Goal: Information Seeking & Learning: Learn about a topic

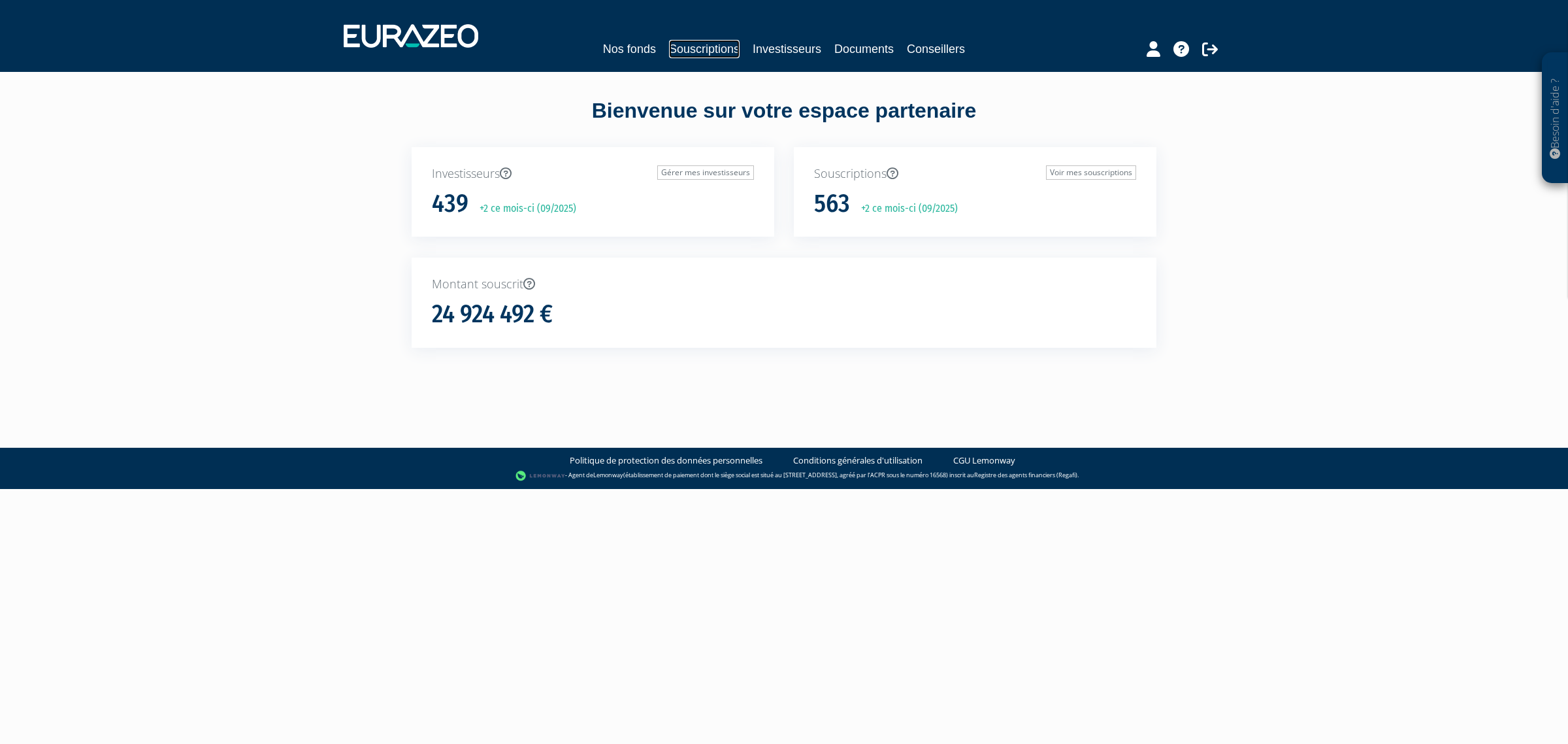
click at [723, 52] on link "Souscriptions" at bounding box center [704, 49] width 71 height 18
click at [718, 44] on link "Souscriptions" at bounding box center [704, 49] width 71 height 18
click at [814, 53] on link "Investisseurs" at bounding box center [787, 49] width 68 height 18
click at [798, 45] on link "Investisseurs" at bounding box center [787, 49] width 68 height 18
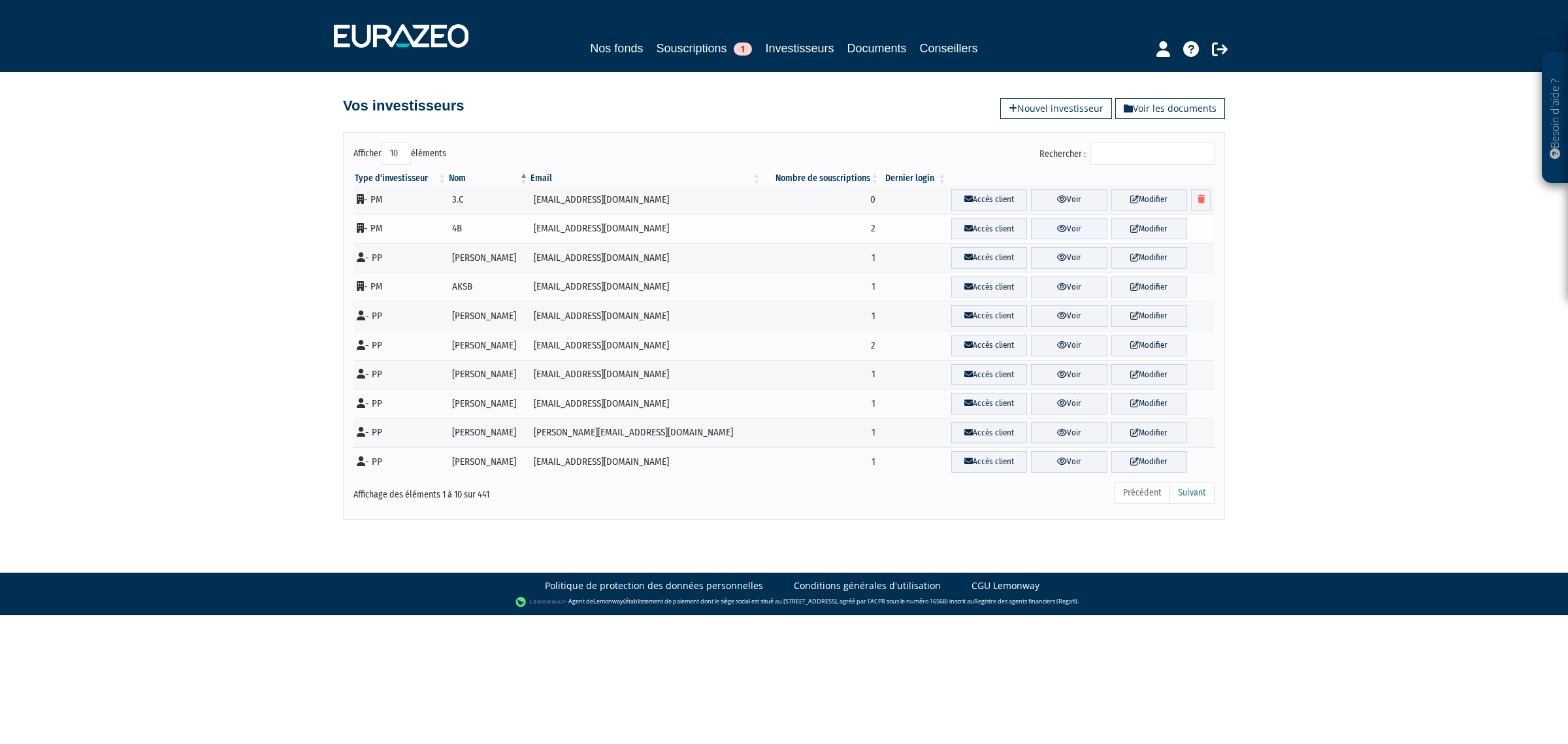
click at [1076, 238] on link "Voir" at bounding box center [1069, 229] width 76 height 22
click at [1073, 229] on link "Voir" at bounding box center [1069, 229] width 76 height 22
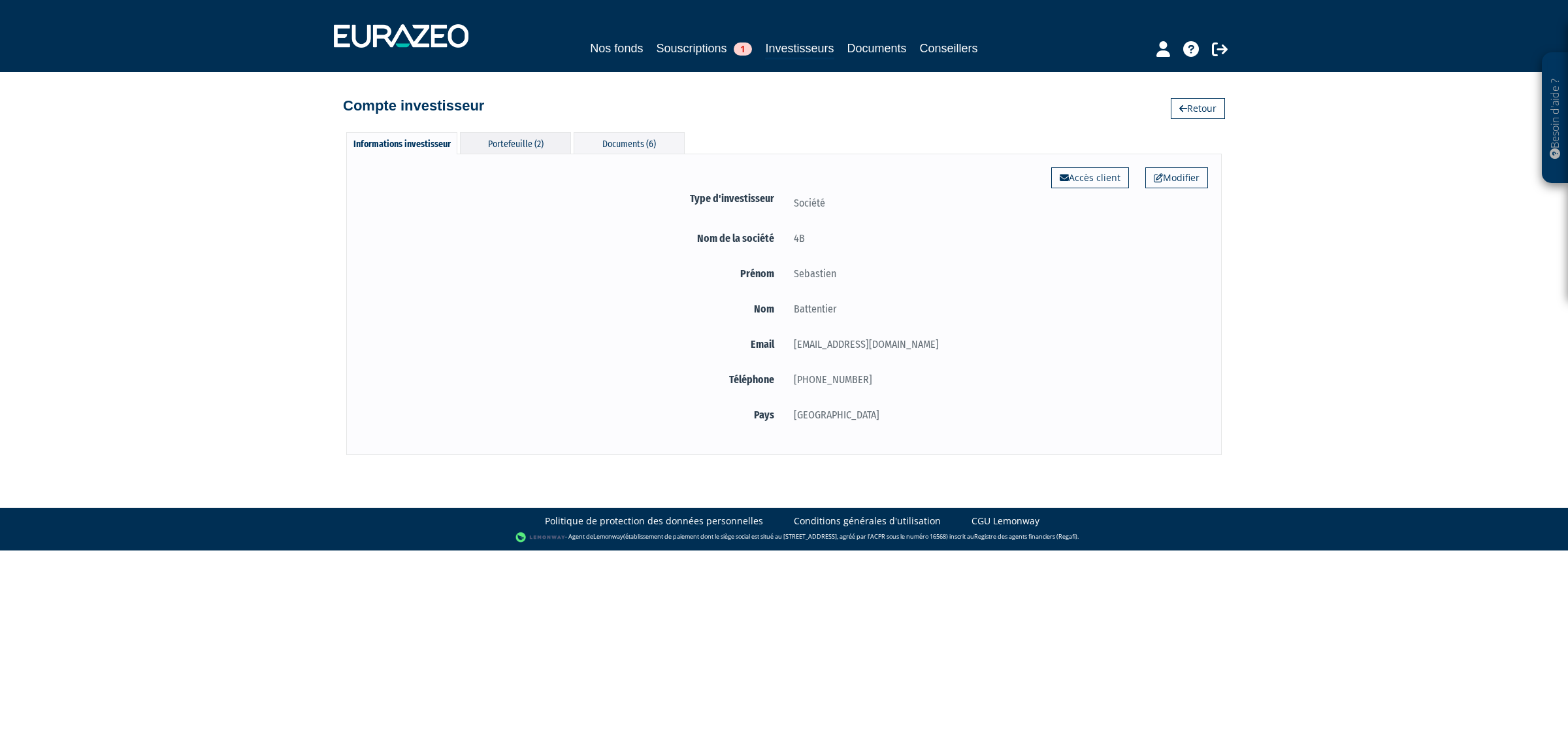
click at [508, 141] on div "Portefeuille (2)" at bounding box center [515, 143] width 111 height 22
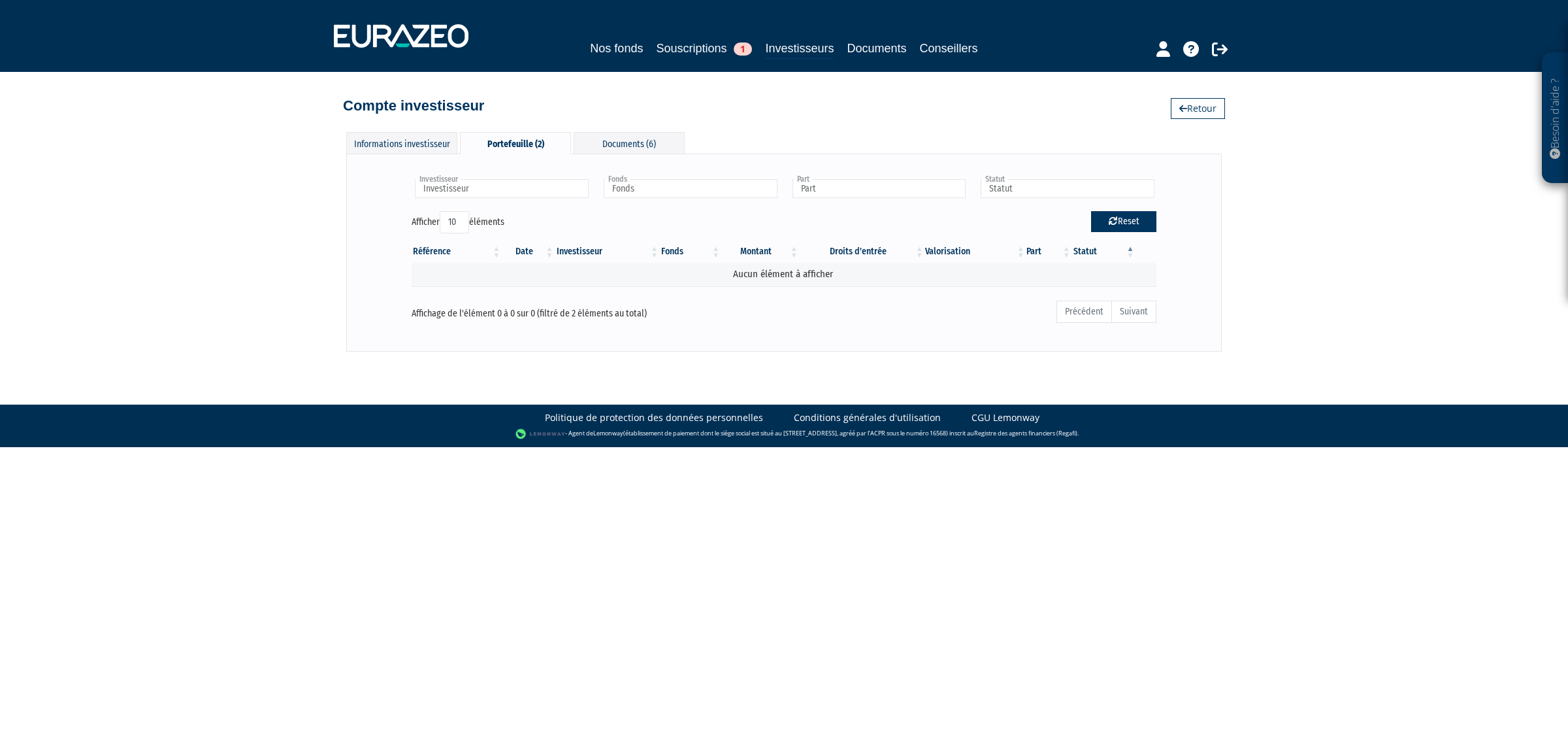
click at [1135, 224] on button "Reset" at bounding box center [1123, 221] width 65 height 21
type input "Investisseur"
type input "Fonds"
type input "Part"
type input "Statut"
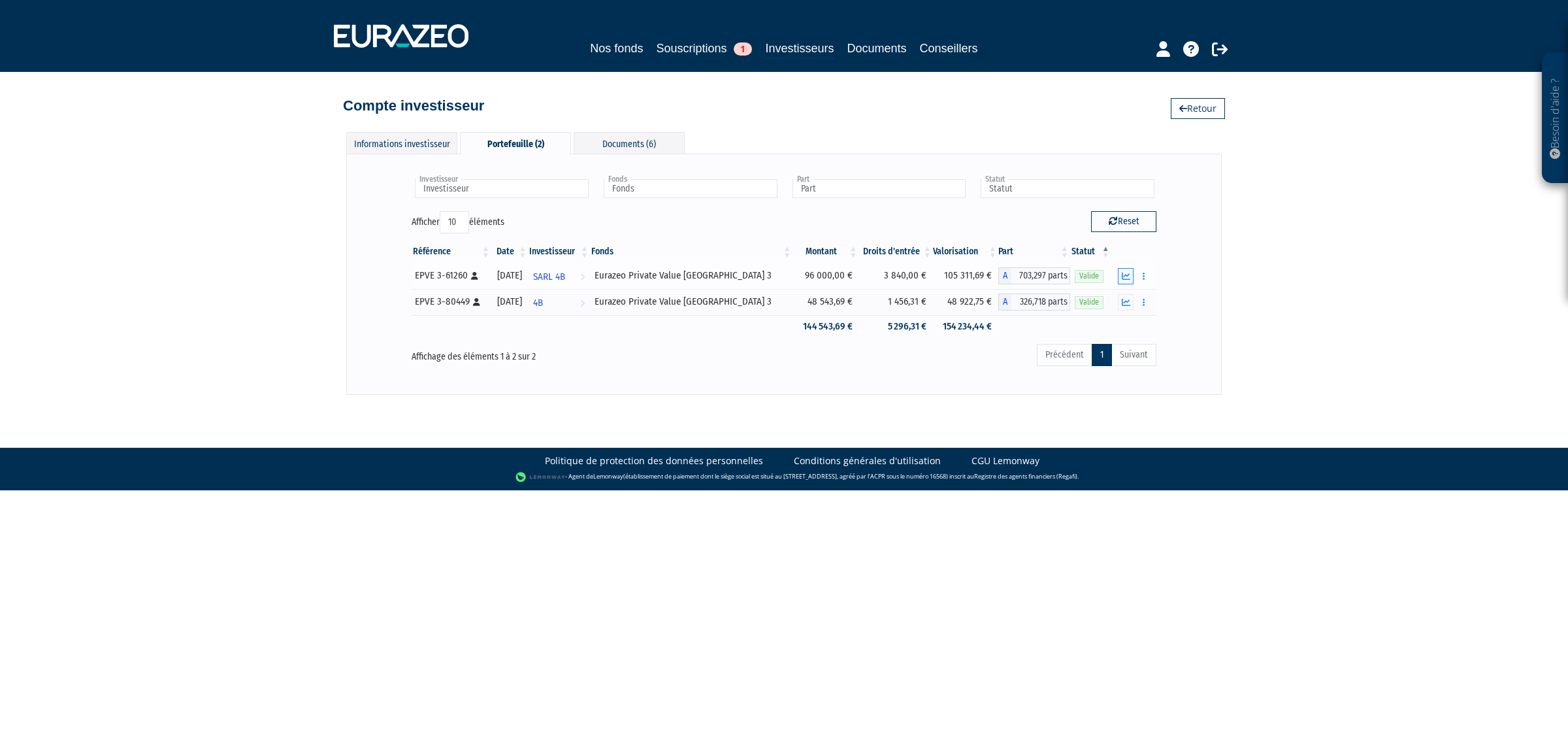
click at [1121, 277] on button "button" at bounding box center [1125, 276] width 15 height 16
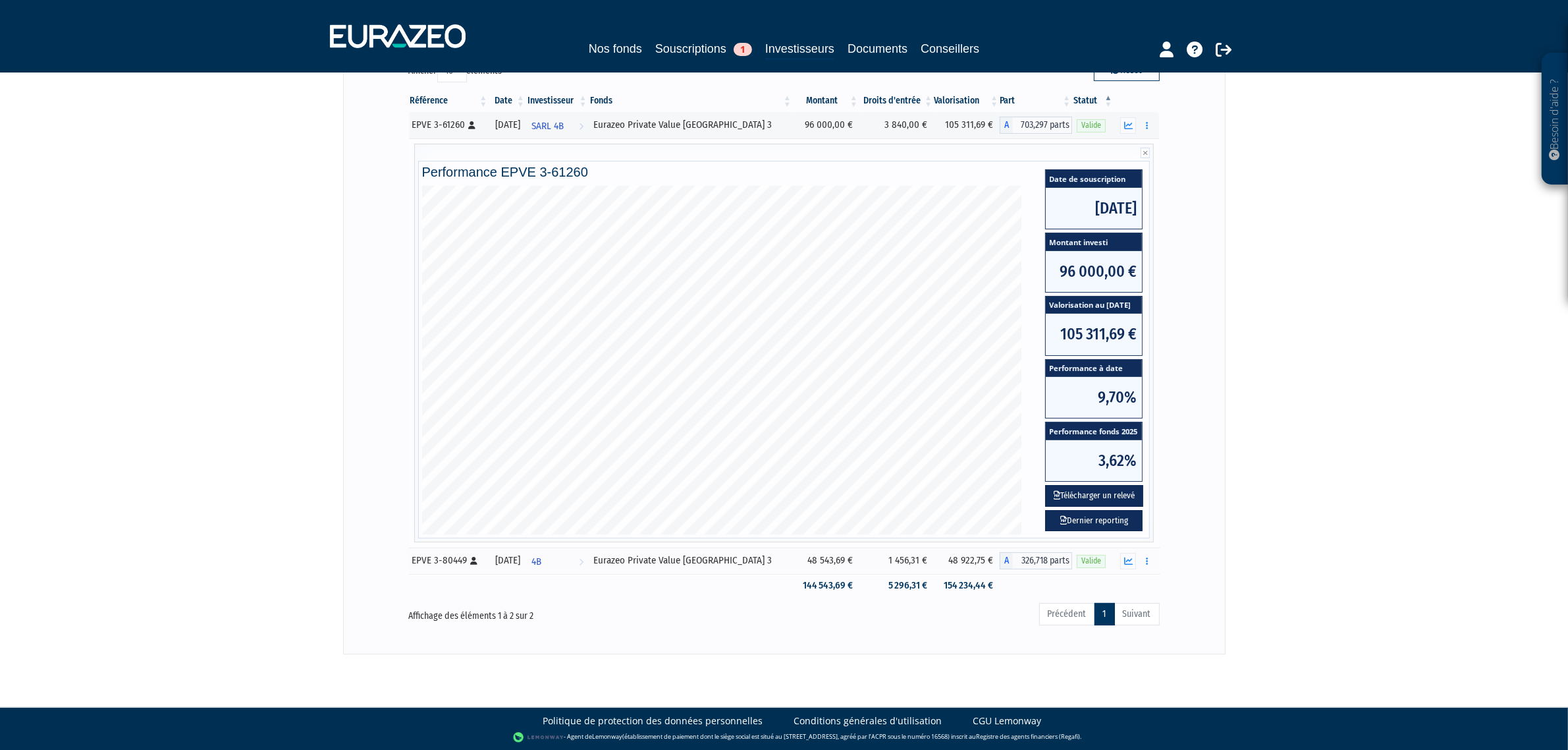
scroll to position [156, 0]
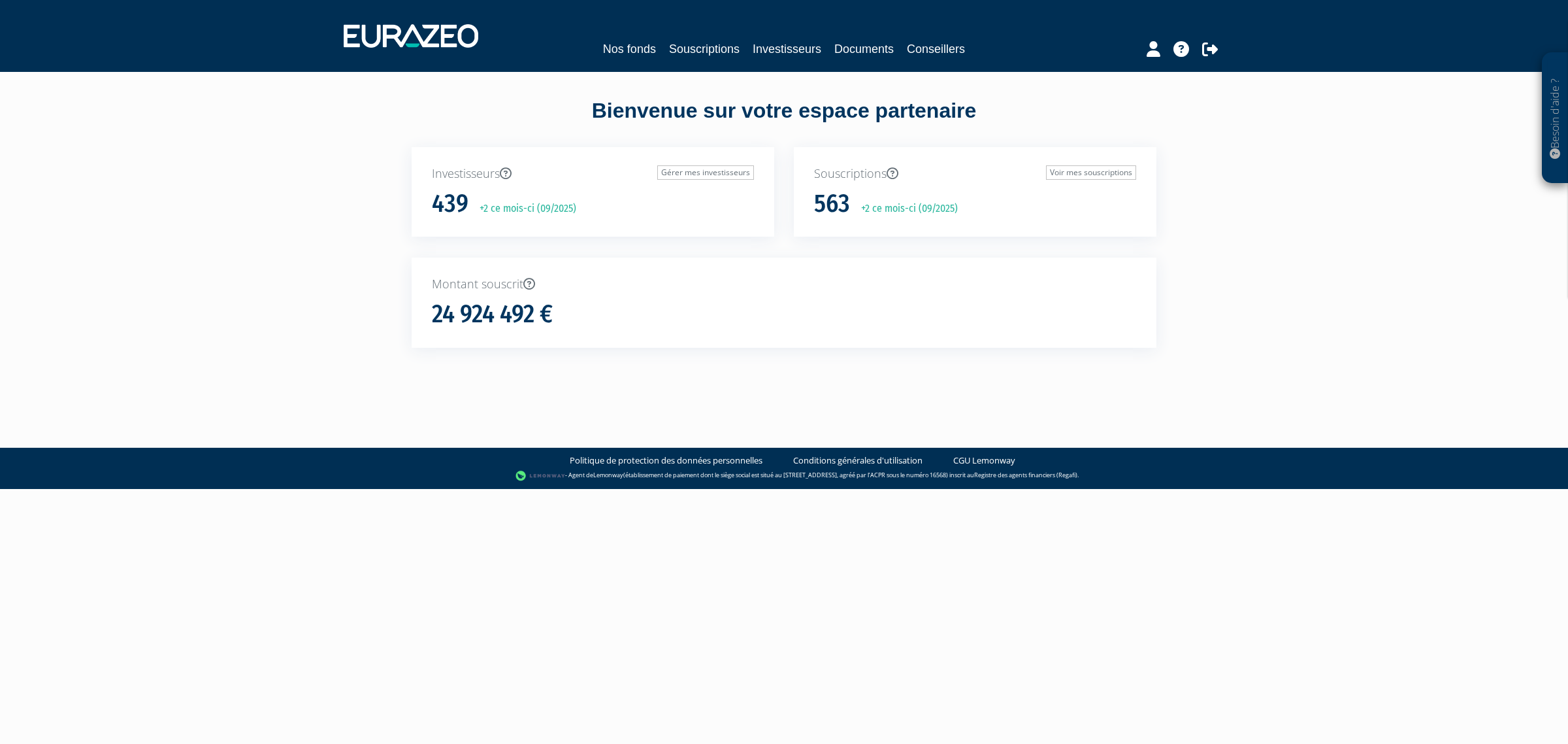
click at [791, 58] on div "Nos fonds Souscriptions Investisseurs Documents Conseillers" at bounding box center [784, 35] width 901 height 48
click at [792, 51] on link "Investisseurs" at bounding box center [787, 49] width 68 height 18
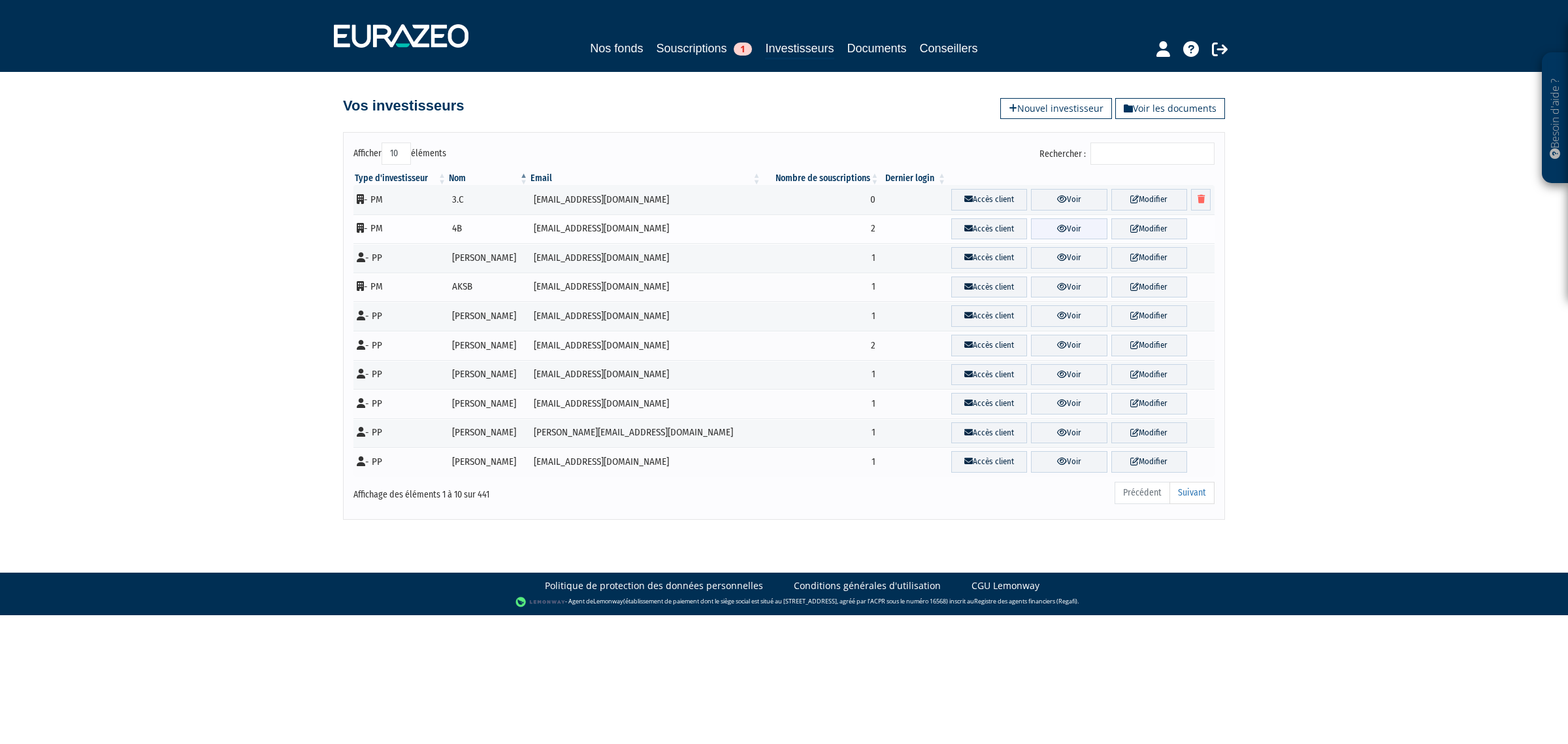
click at [1082, 230] on link "Voir" at bounding box center [1069, 229] width 76 height 22
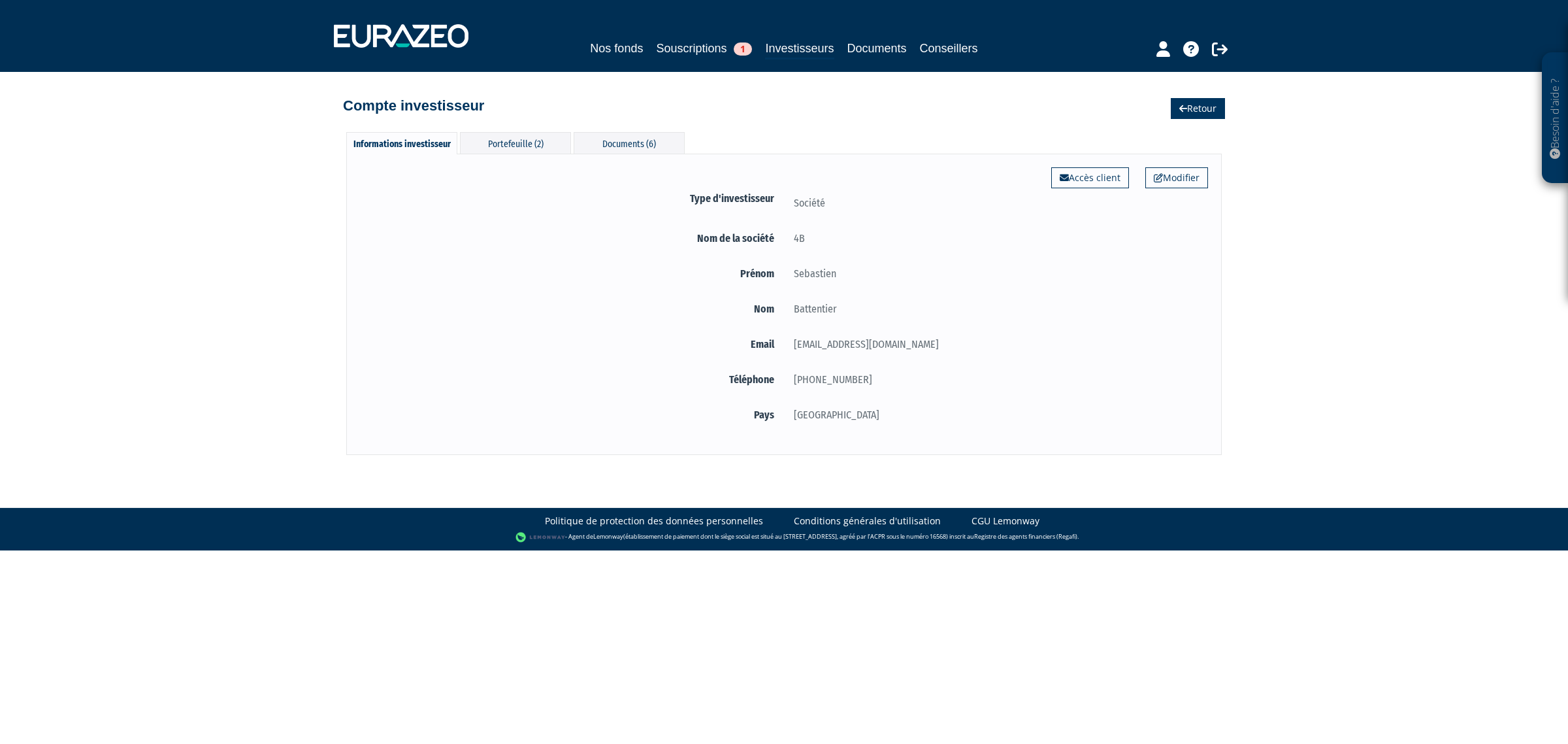
click at [1195, 119] on link "Retour" at bounding box center [1198, 108] width 55 height 21
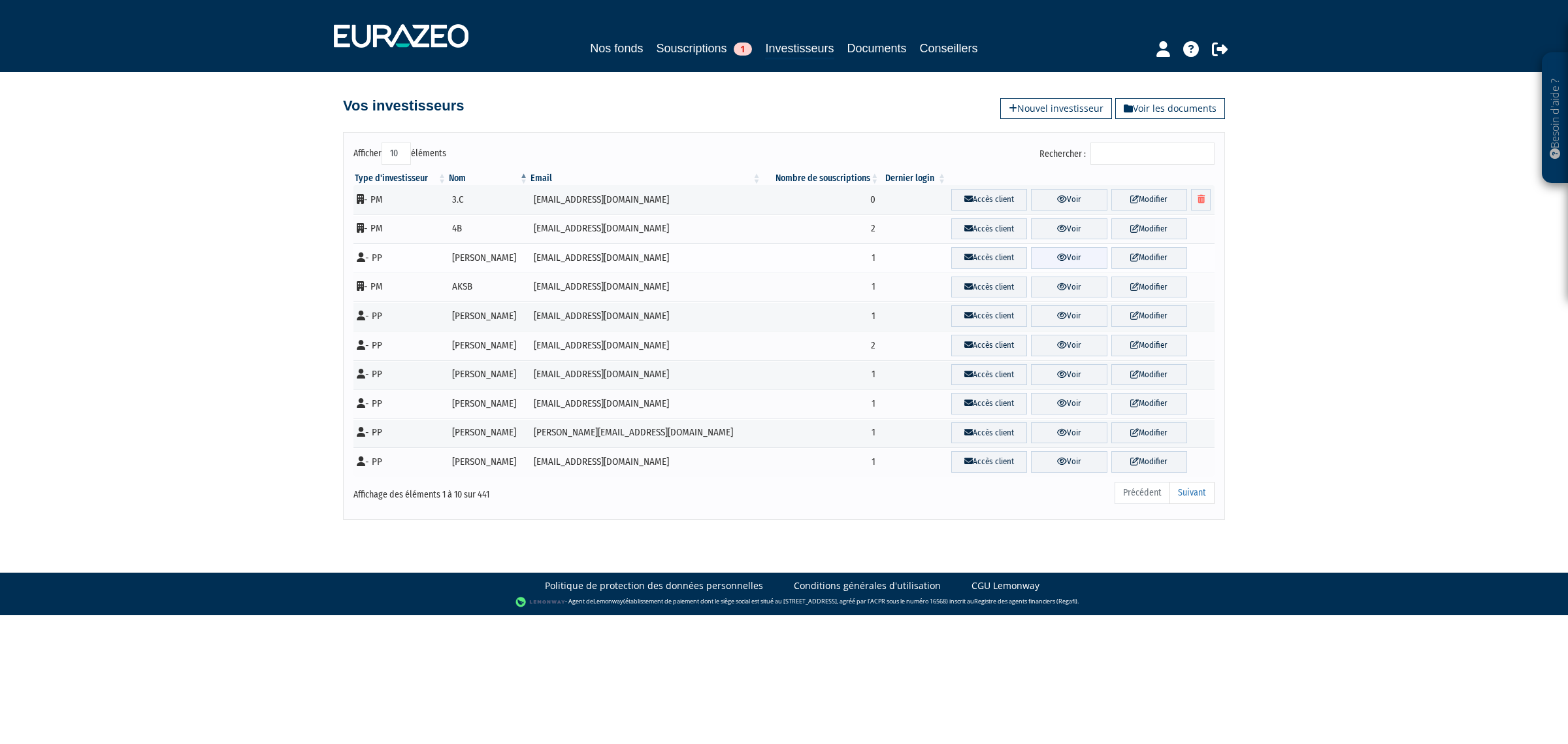
click at [1041, 260] on link "Voir" at bounding box center [1069, 257] width 76 height 22
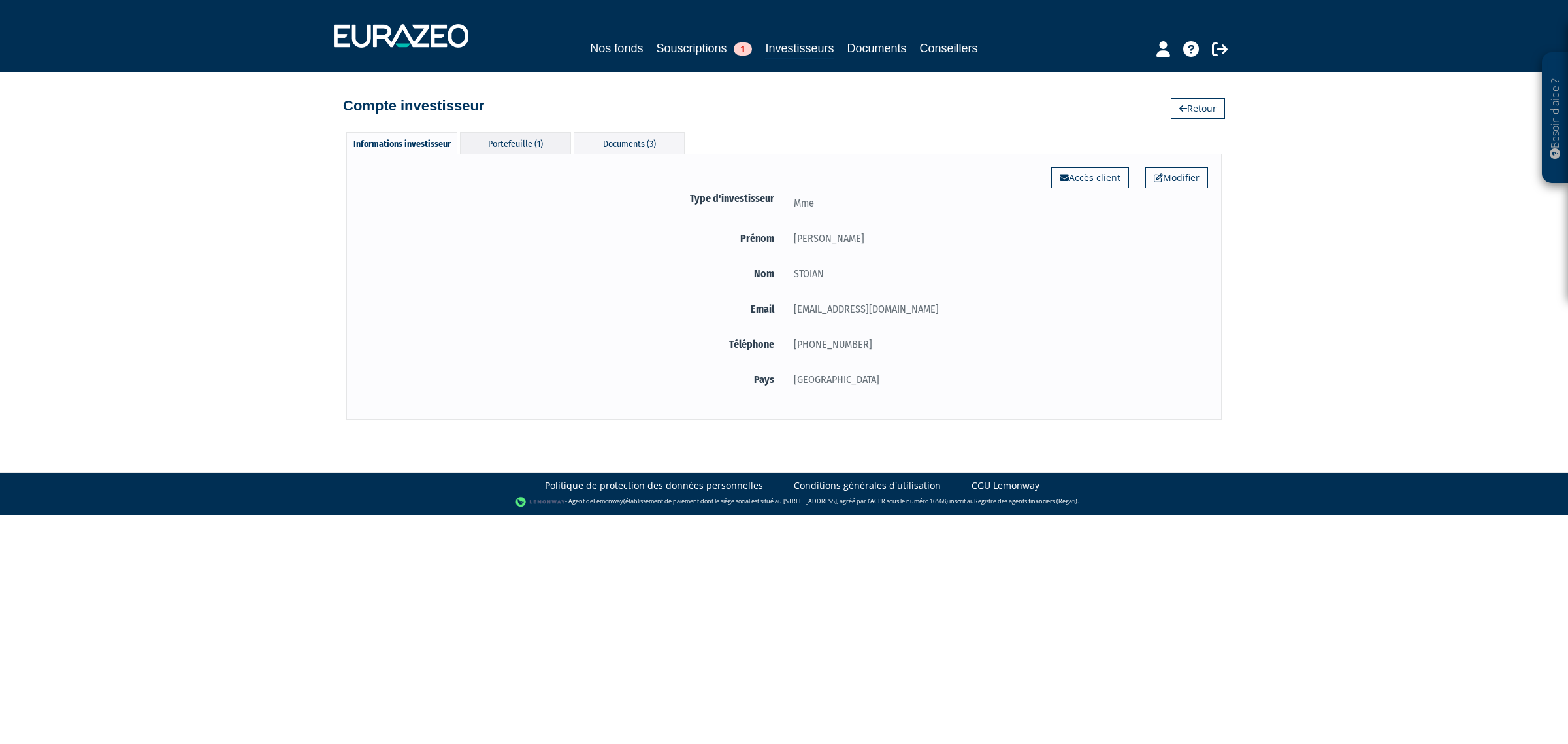
click at [528, 135] on div "Portefeuille (1)" at bounding box center [515, 143] width 111 height 22
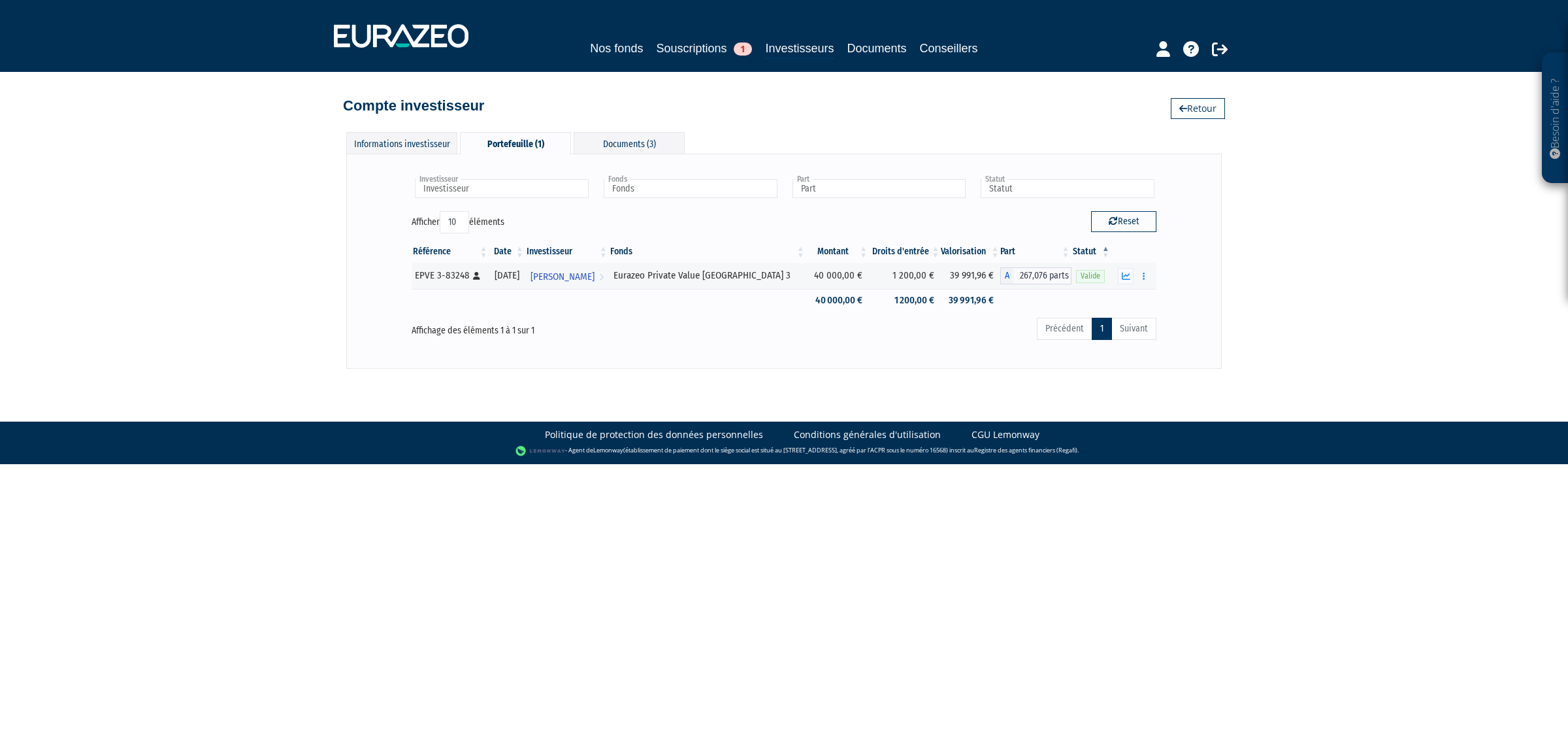
click at [1208, 94] on div "Compte investisseur Retour" at bounding box center [784, 99] width 882 height 28
click at [1202, 108] on link "Retour" at bounding box center [1198, 108] width 55 height 21
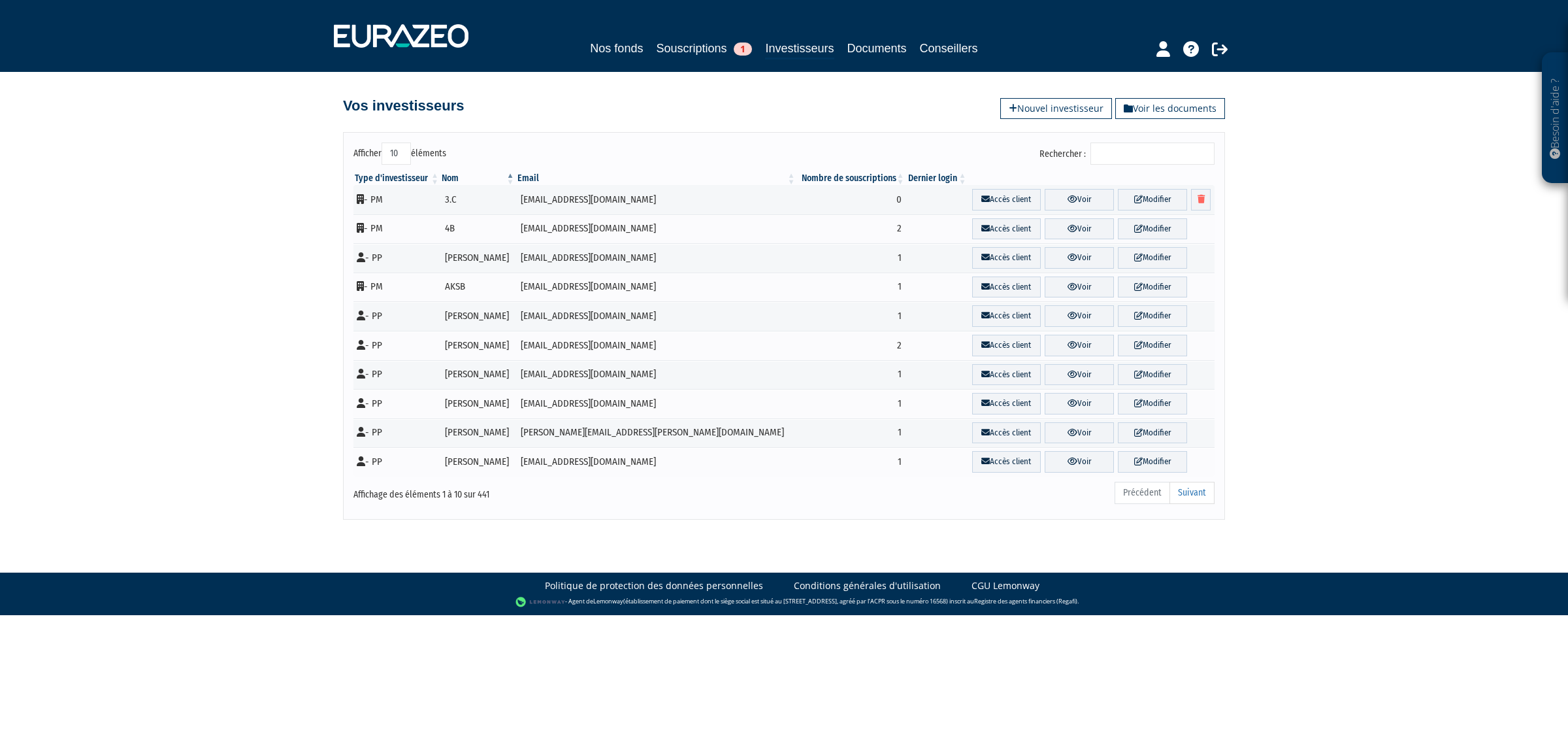
drag, startPoint x: 395, startPoint y: 149, endPoint x: 406, endPoint y: 144, distance: 12.1
click at [396, 148] on select "10 25 50 100" at bounding box center [396, 153] width 29 height 22
click at [406, 144] on select "10 25 50 100" at bounding box center [396, 153] width 29 height 22
click at [406, 145] on select "10 25 50 100" at bounding box center [396, 153] width 29 height 22
select select "100"
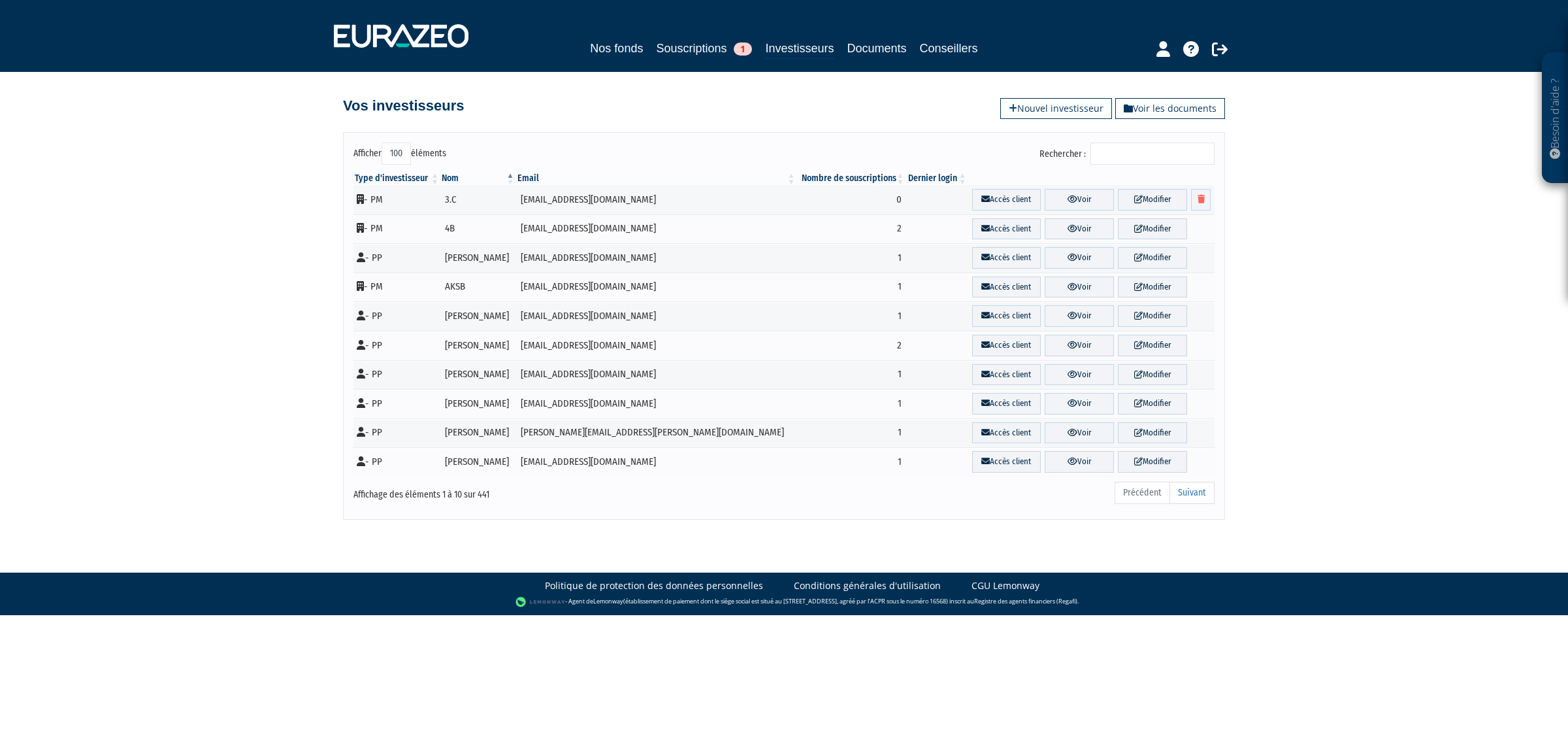
click at [382, 143] on select "10 25 50 100" at bounding box center [396, 153] width 29 height 22
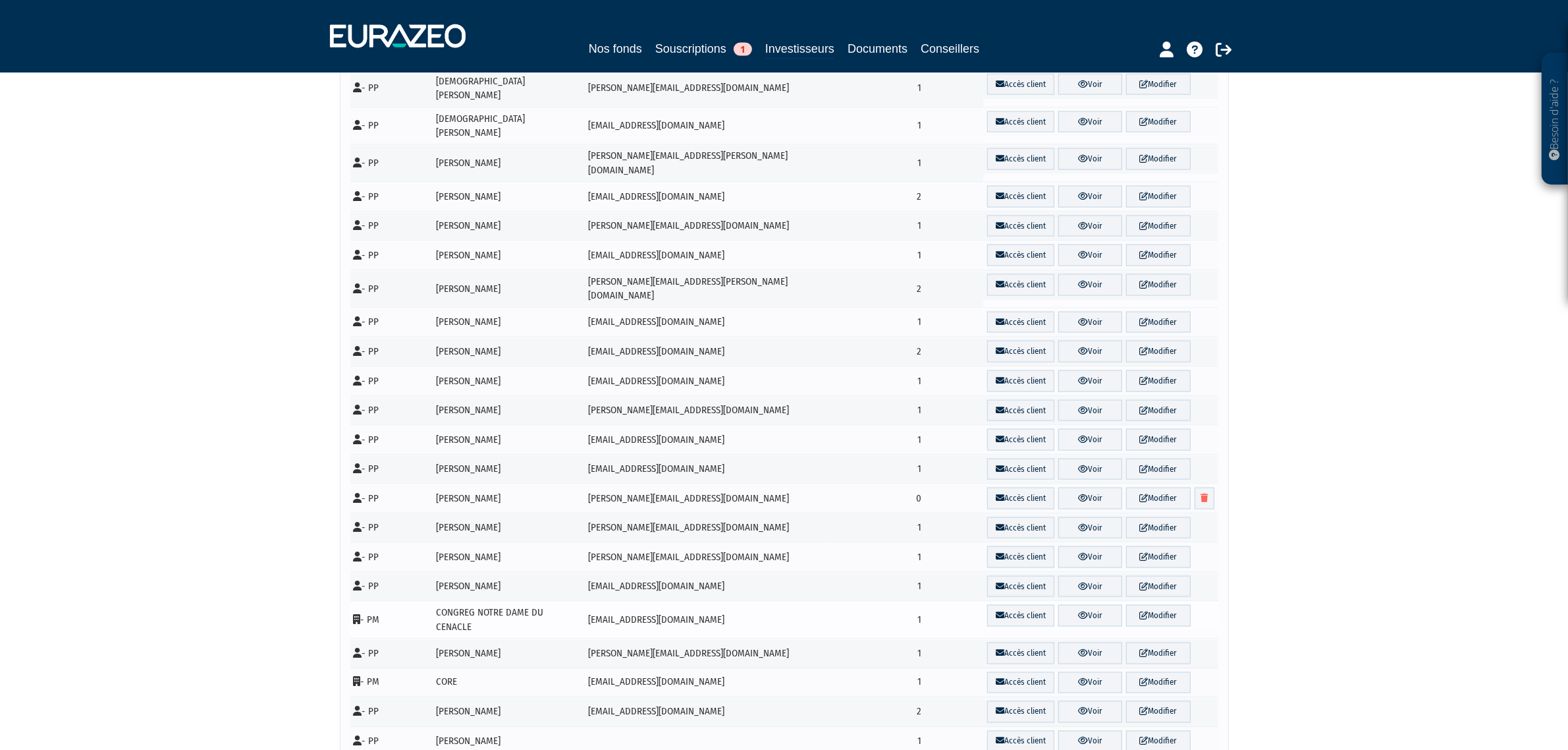
scroll to position [2547, 0]
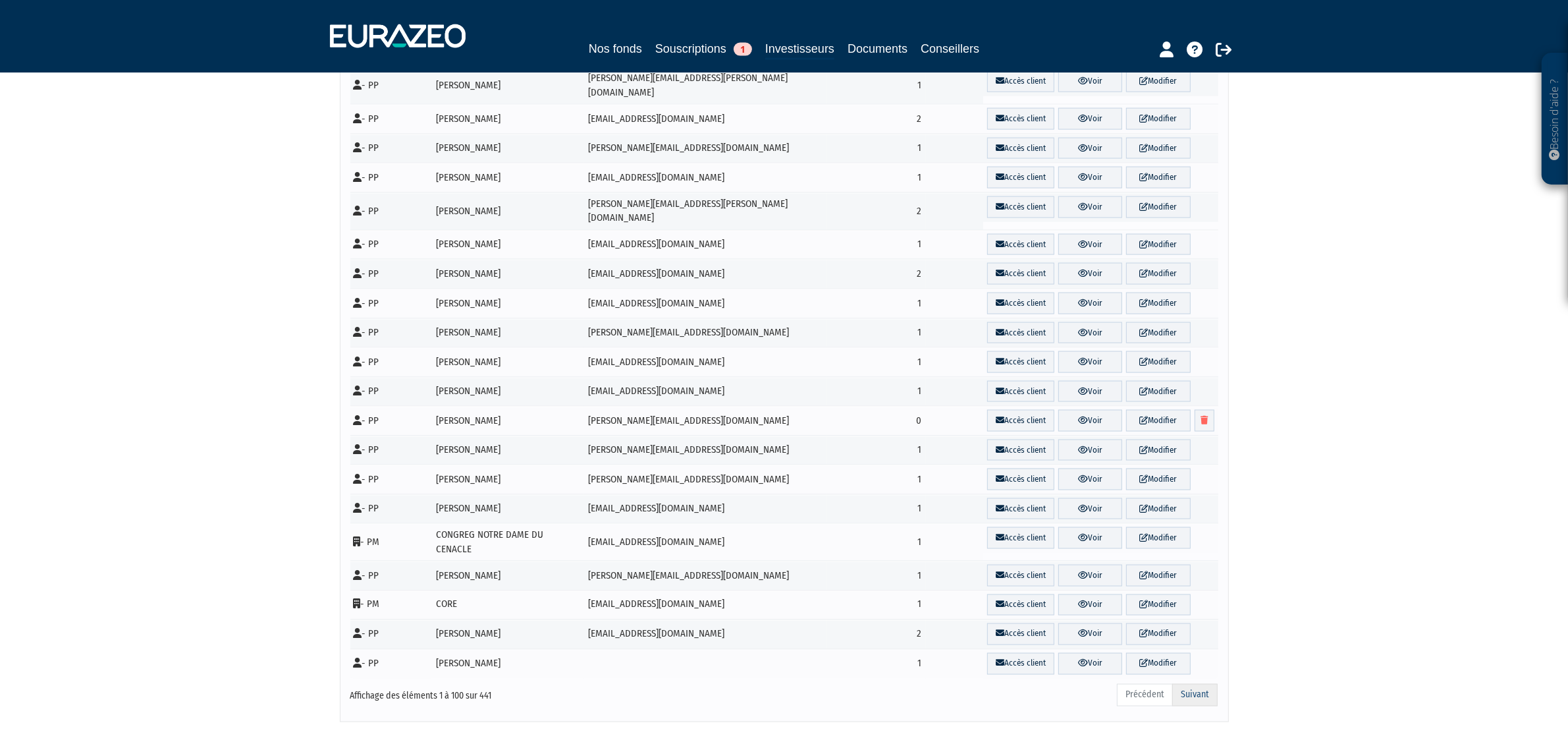
click at [1190, 684] on link "Suivant" at bounding box center [1195, 695] width 46 height 22
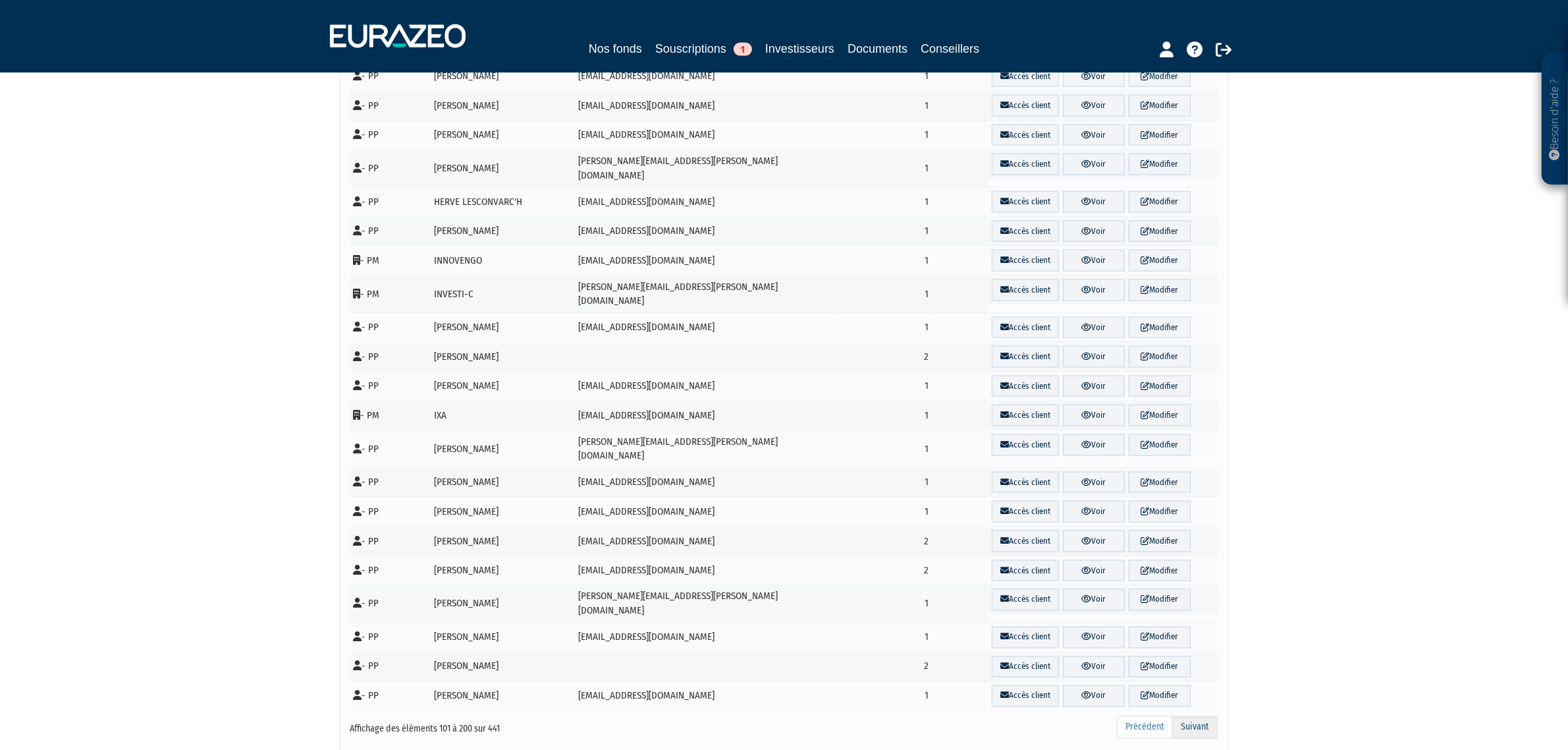
click at [1180, 716] on link "Suivant" at bounding box center [1195, 727] width 46 height 22
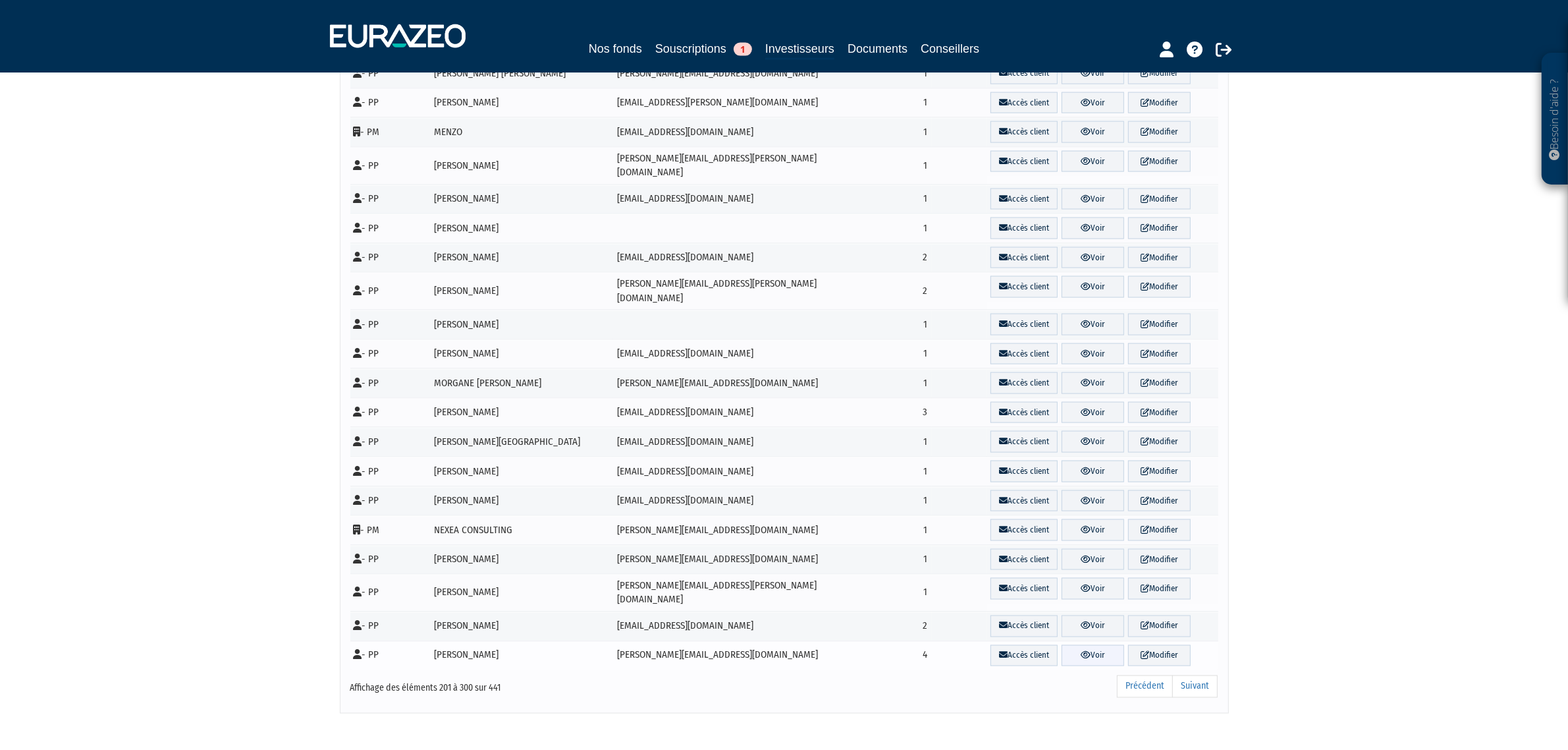
click at [1103, 645] on link "Voir" at bounding box center [1093, 655] width 63 height 22
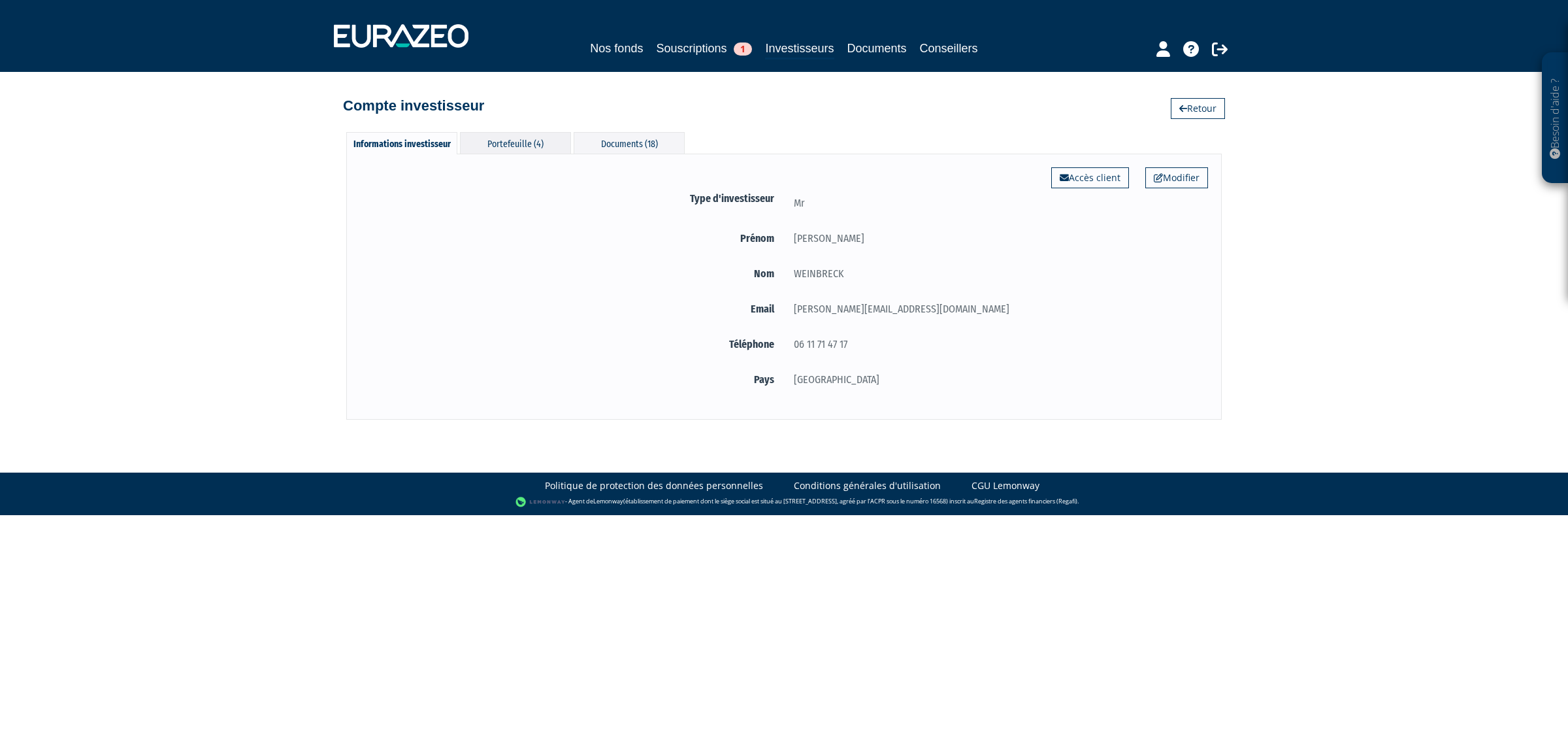
click at [510, 147] on div "Portefeuille (4)" at bounding box center [515, 143] width 111 height 22
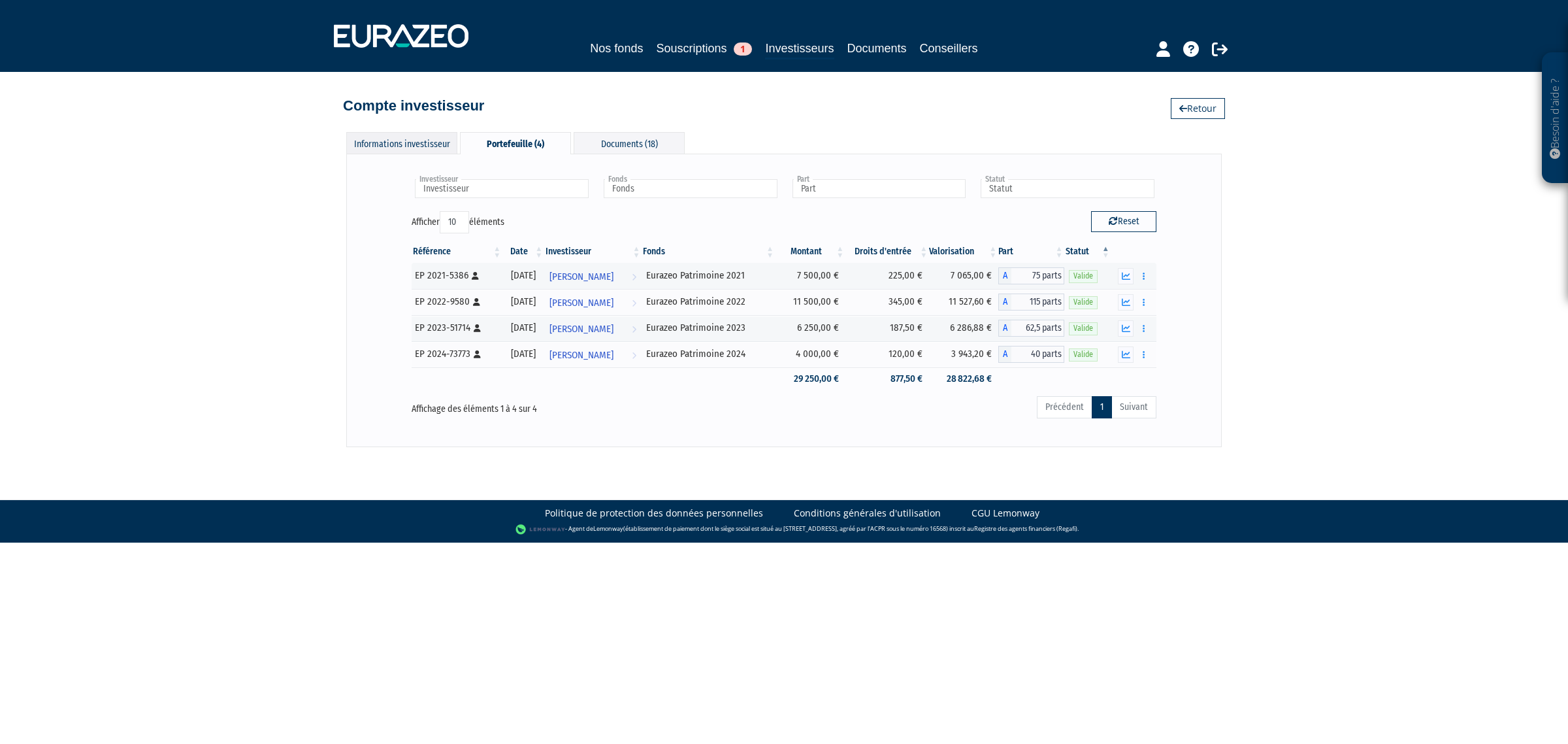
click at [405, 149] on div "Informations investisseur" at bounding box center [402, 143] width 111 height 22
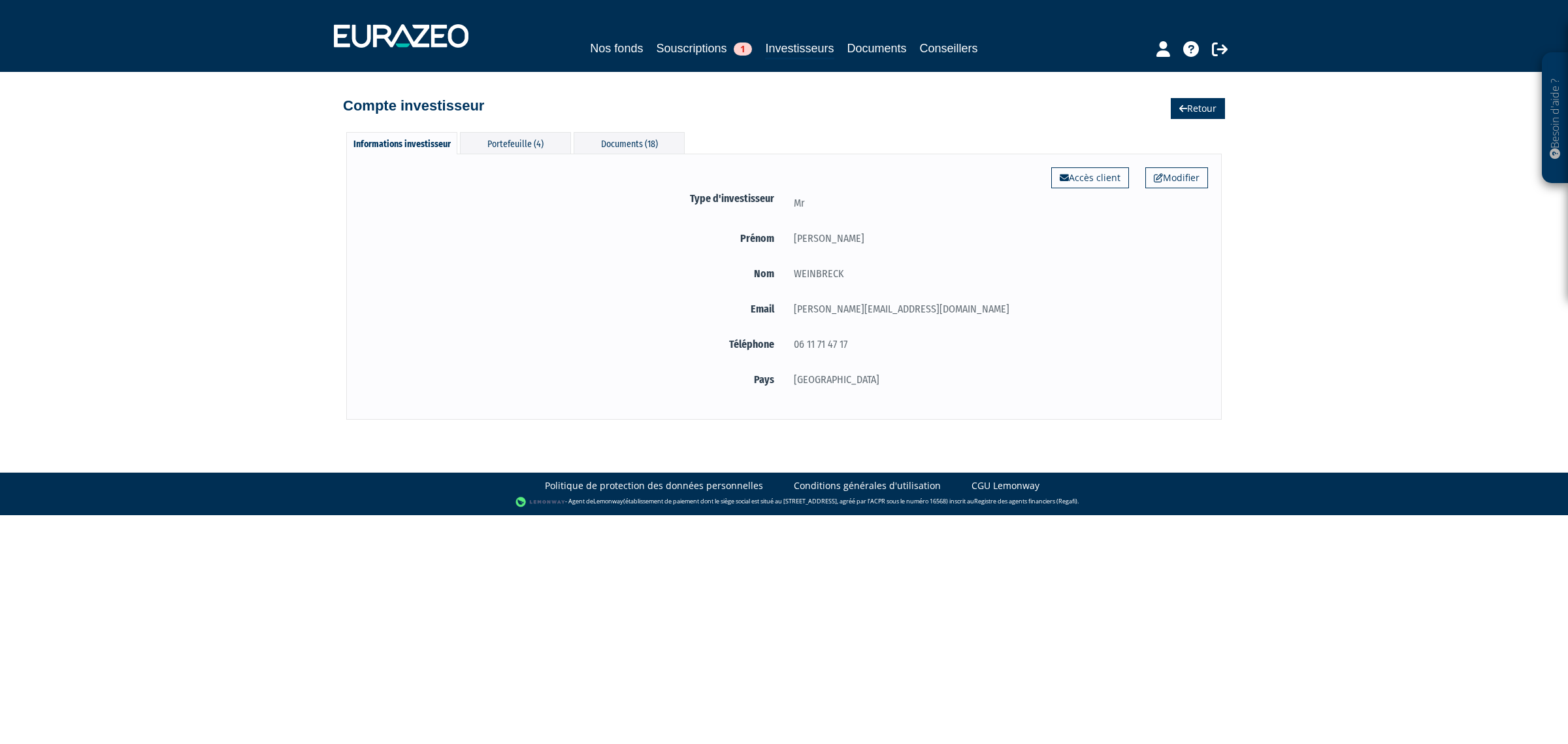
click at [1191, 108] on link "Retour" at bounding box center [1198, 108] width 55 height 21
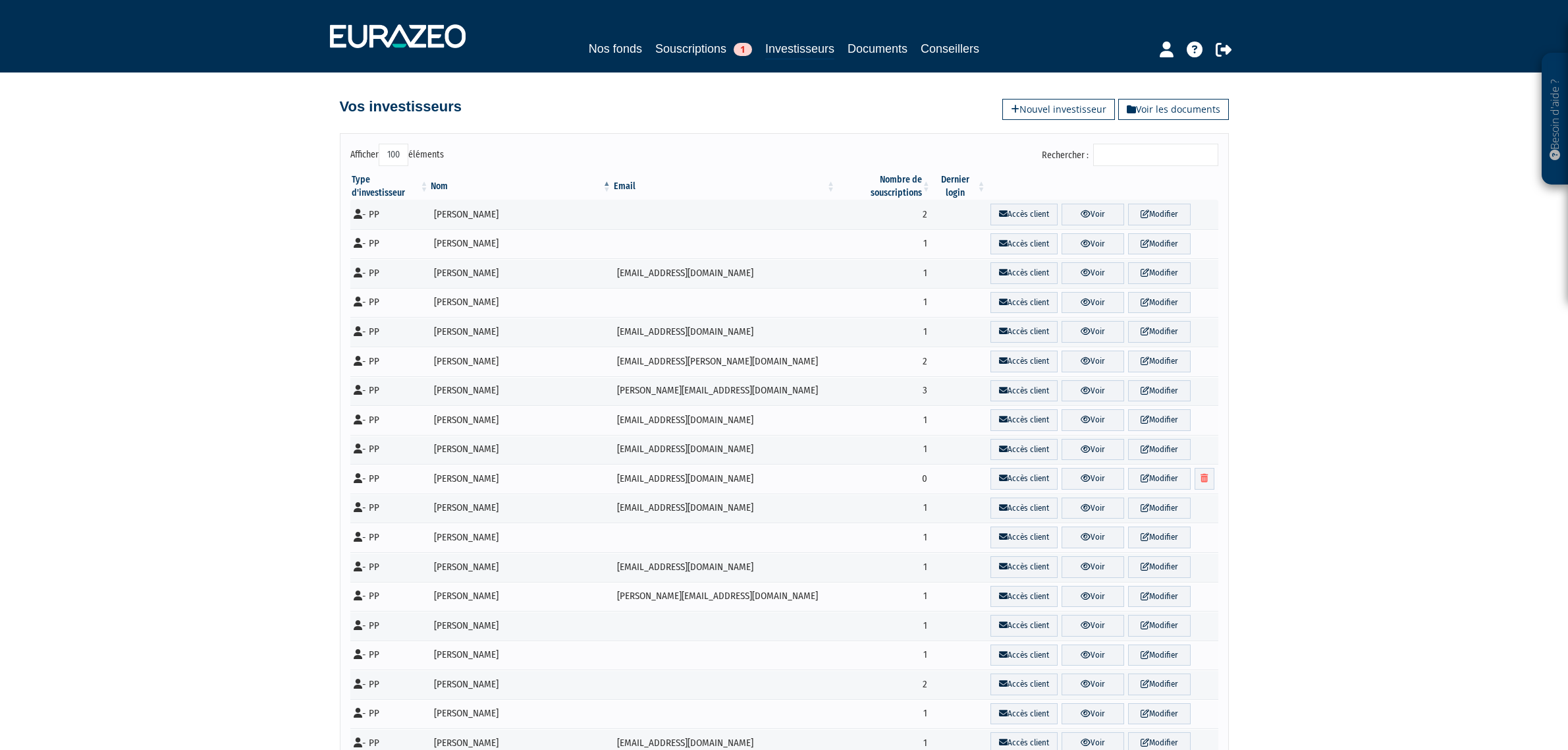
select select "100"
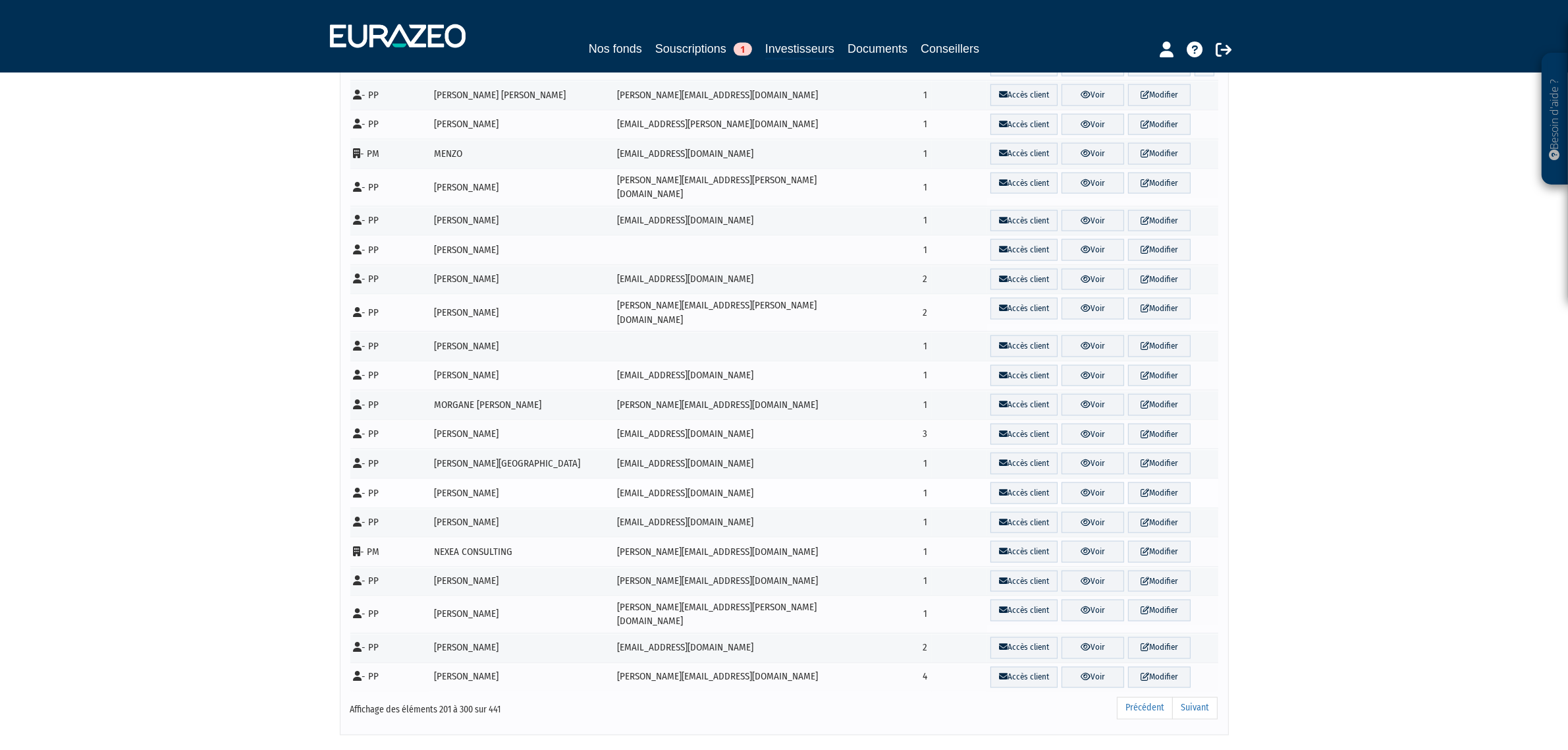
scroll to position [2547, 0]
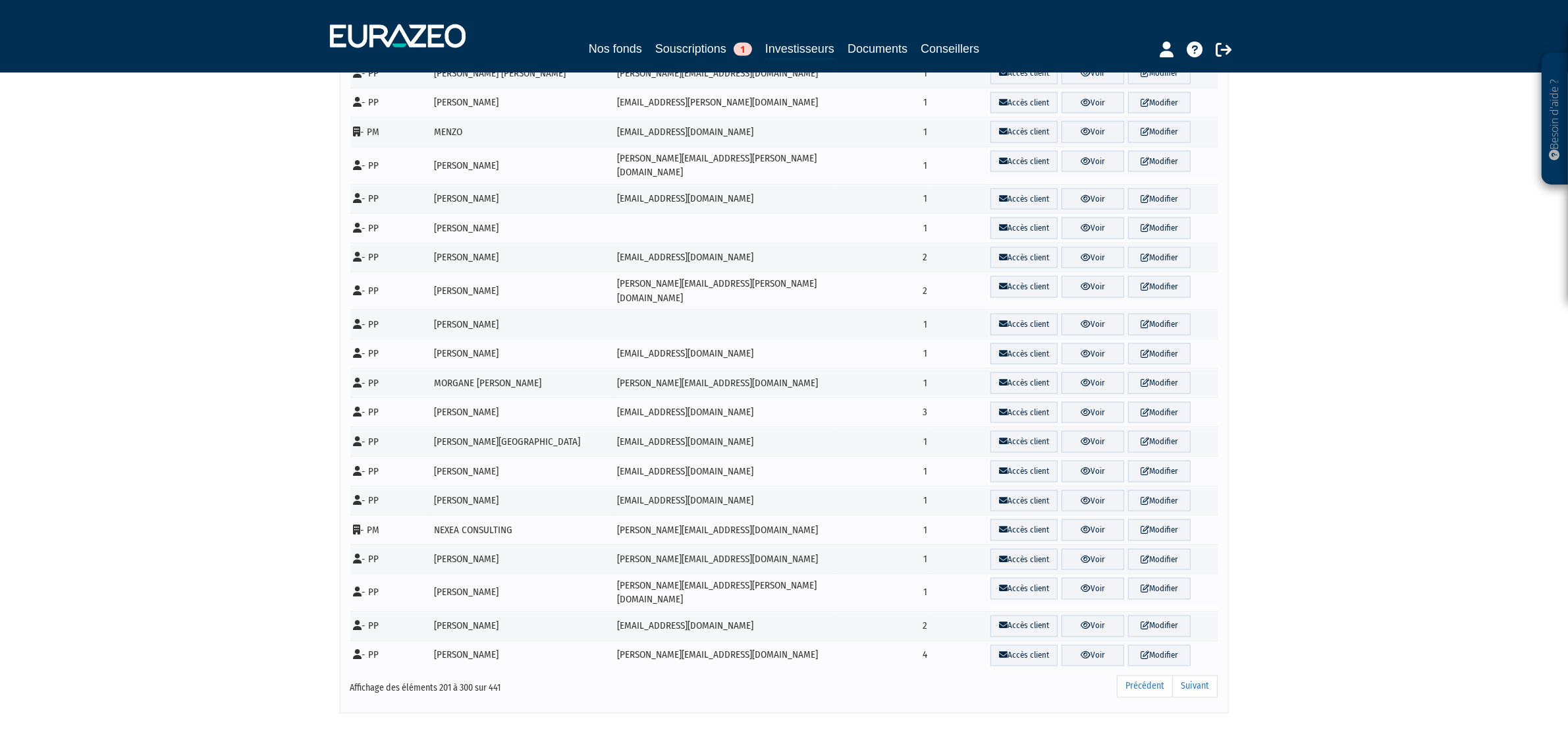
click at [1200, 674] on div "Précédent Suivant" at bounding box center [968, 688] width 498 height 29
click at [1202, 676] on link "Suivant" at bounding box center [1195, 686] width 46 height 22
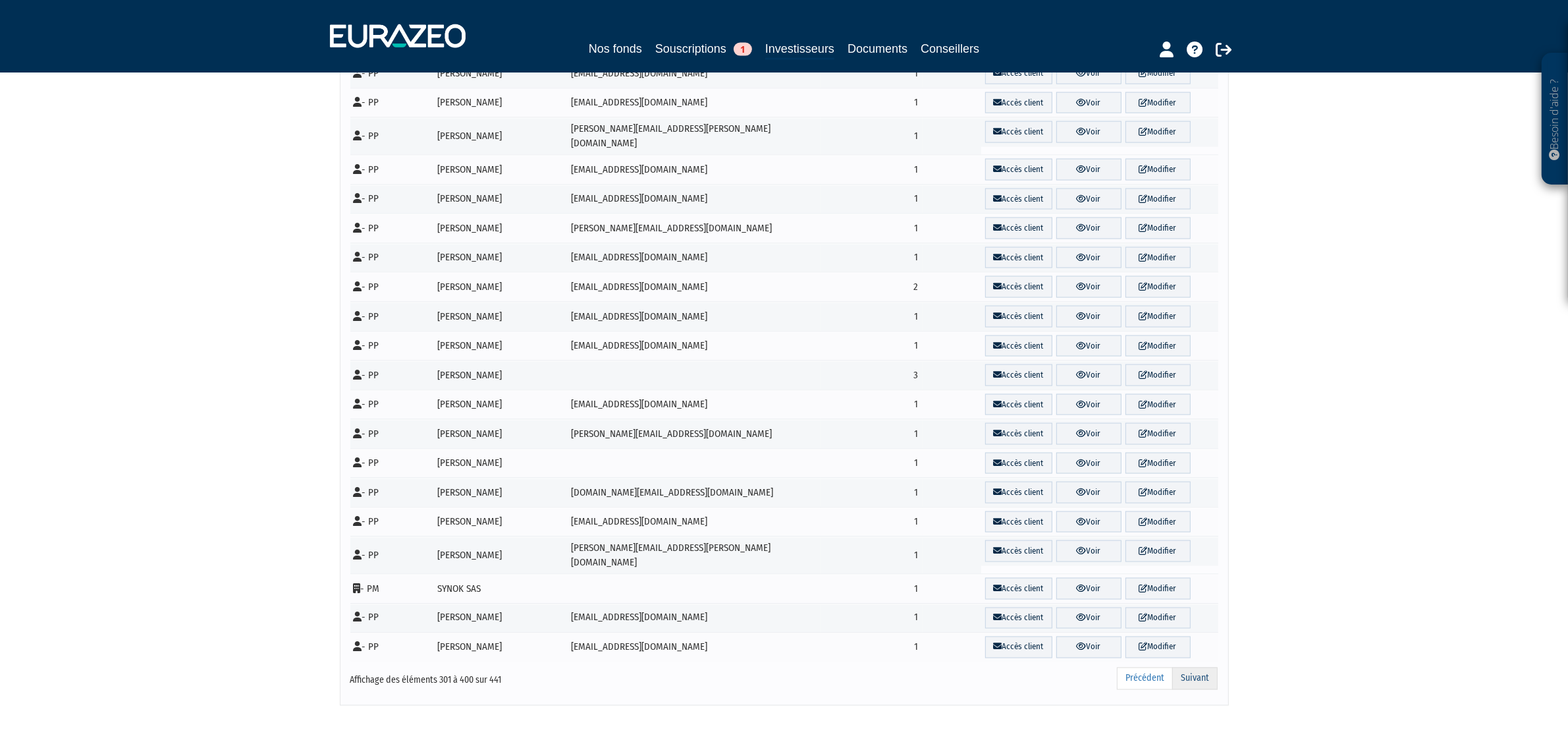
click at [1203, 667] on link "Suivant" at bounding box center [1195, 678] width 46 height 22
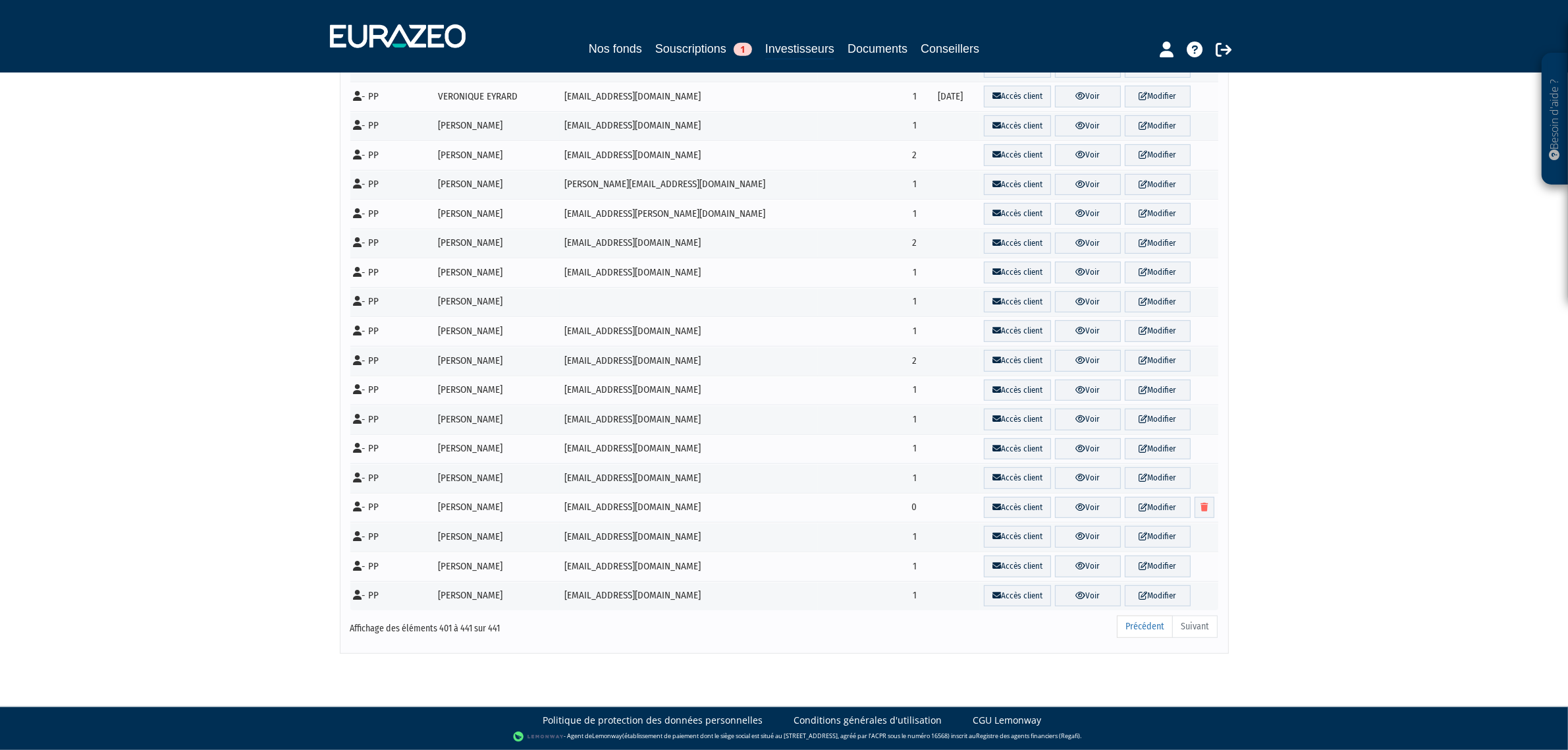
scroll to position [795, 0]
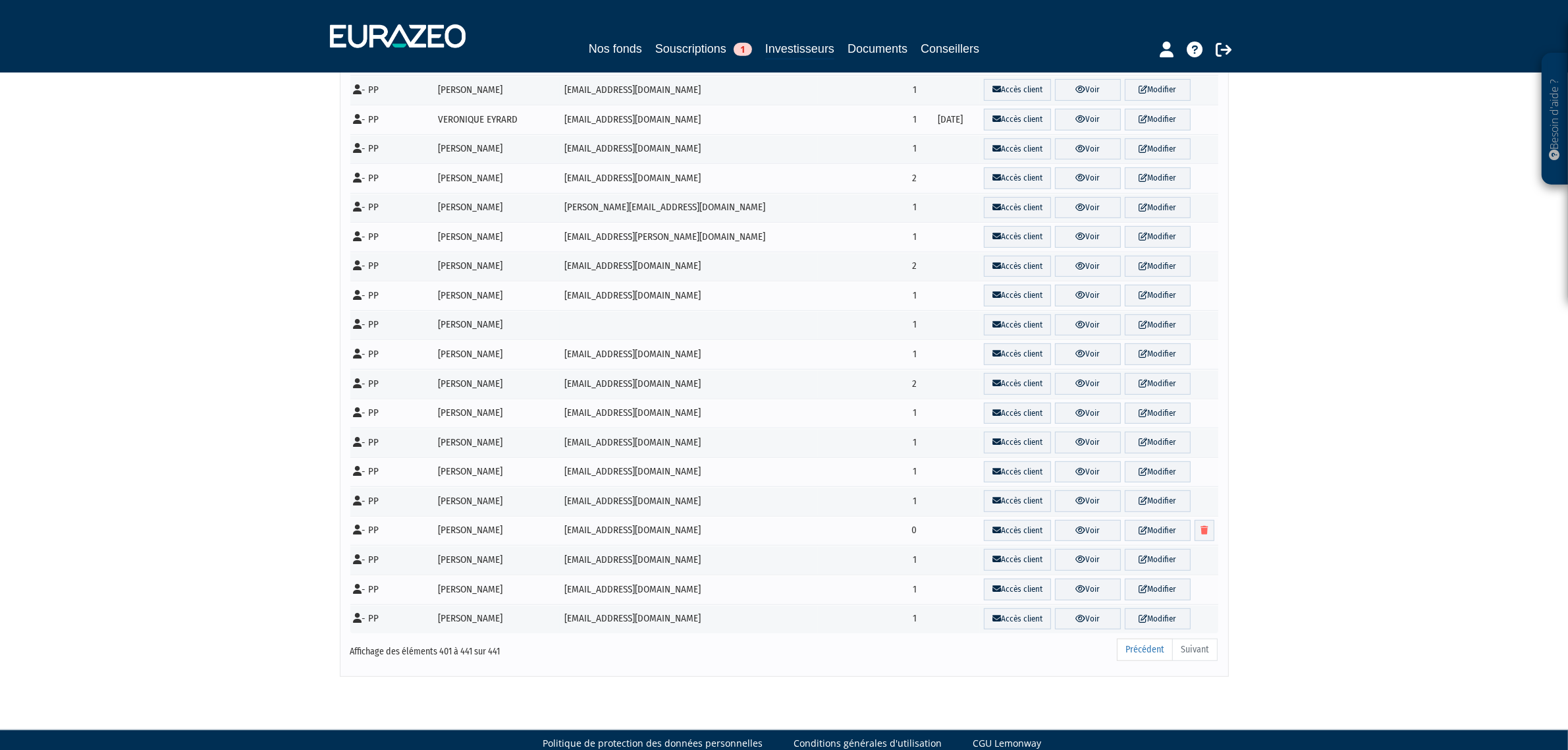
click at [1199, 638] on ul "Précédent Suivant" at bounding box center [1167, 649] width 101 height 22
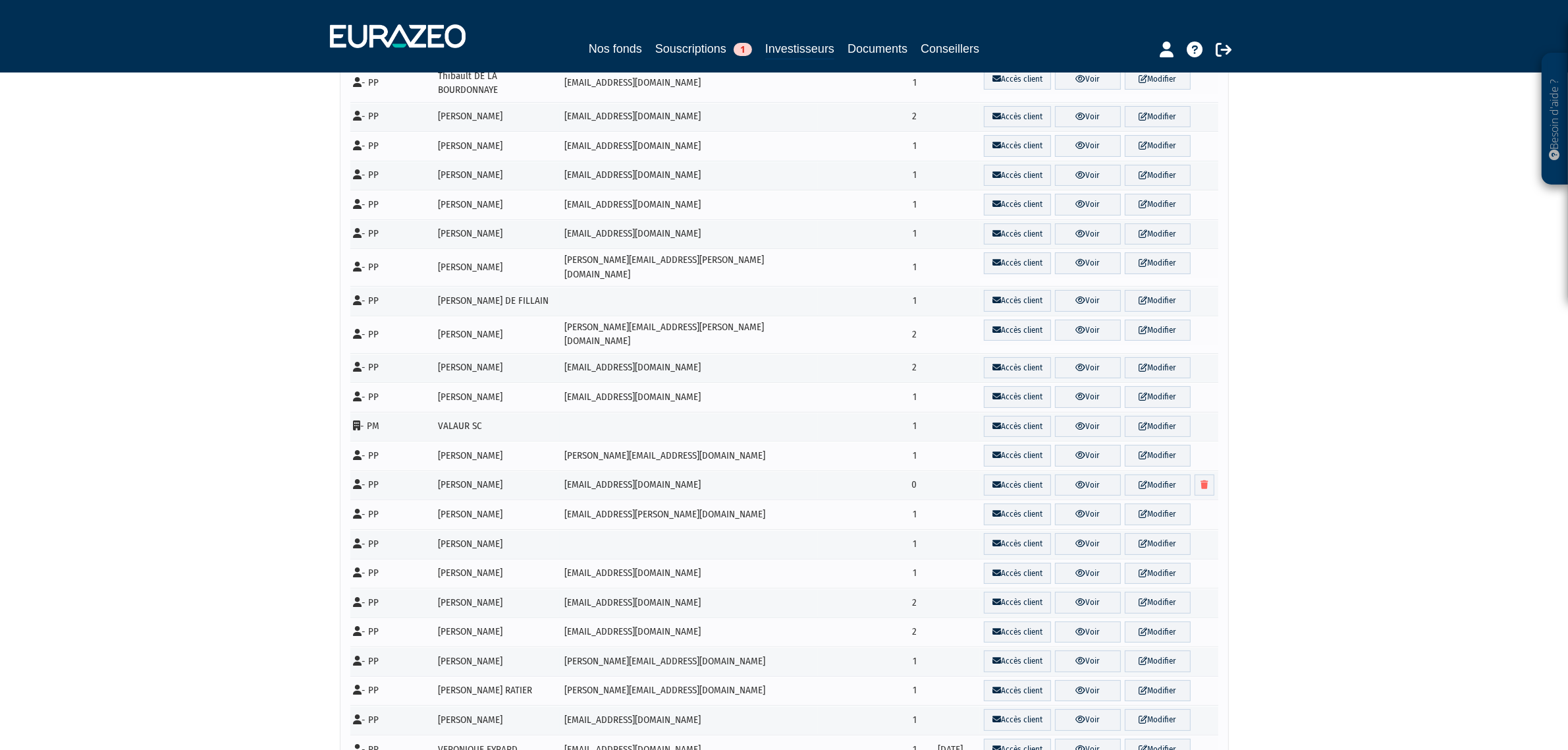
scroll to position [0, 0]
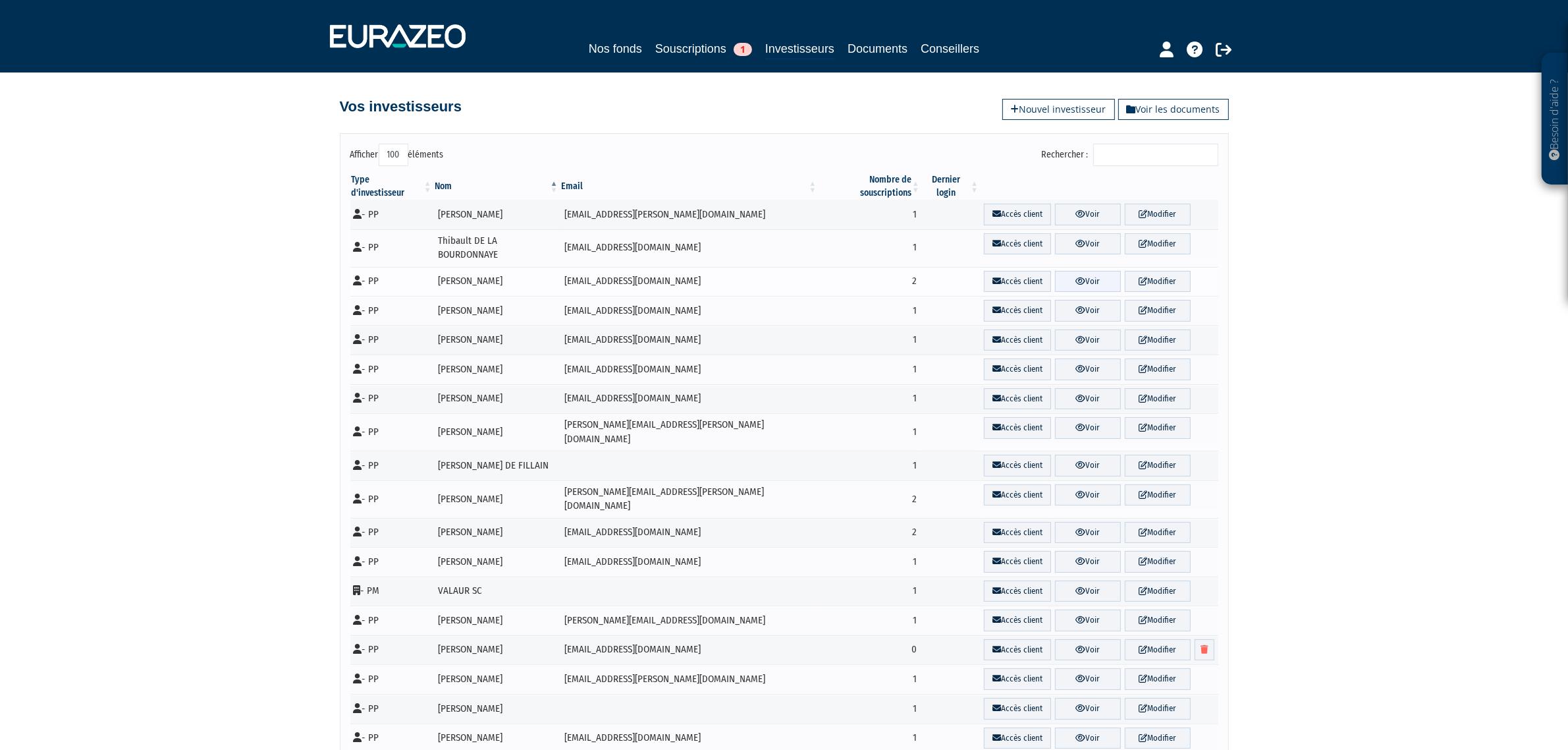
click at [1078, 270] on link "Voir" at bounding box center [1087, 281] width 66 height 22
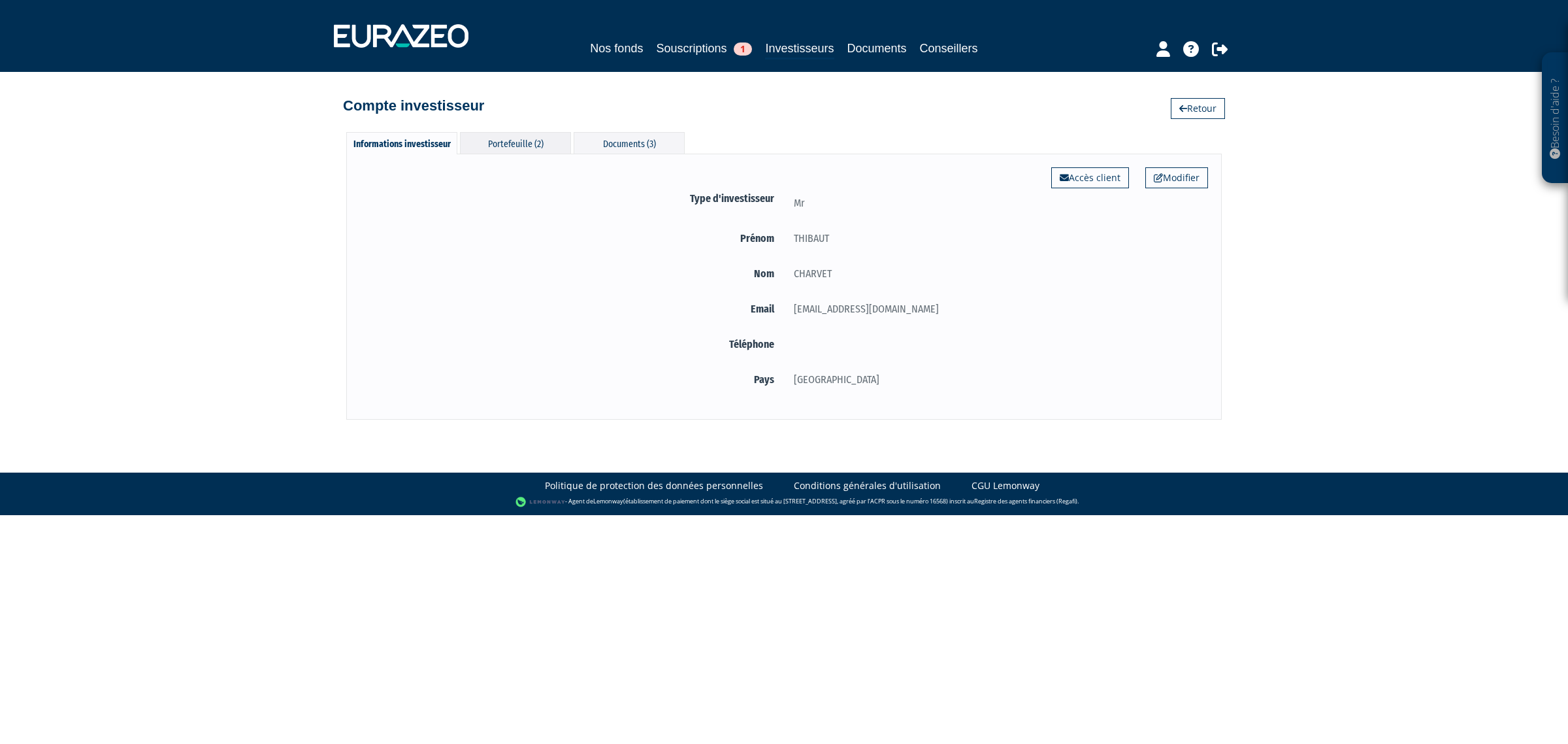
click at [517, 151] on div "Portefeuille (2)" at bounding box center [515, 143] width 111 height 22
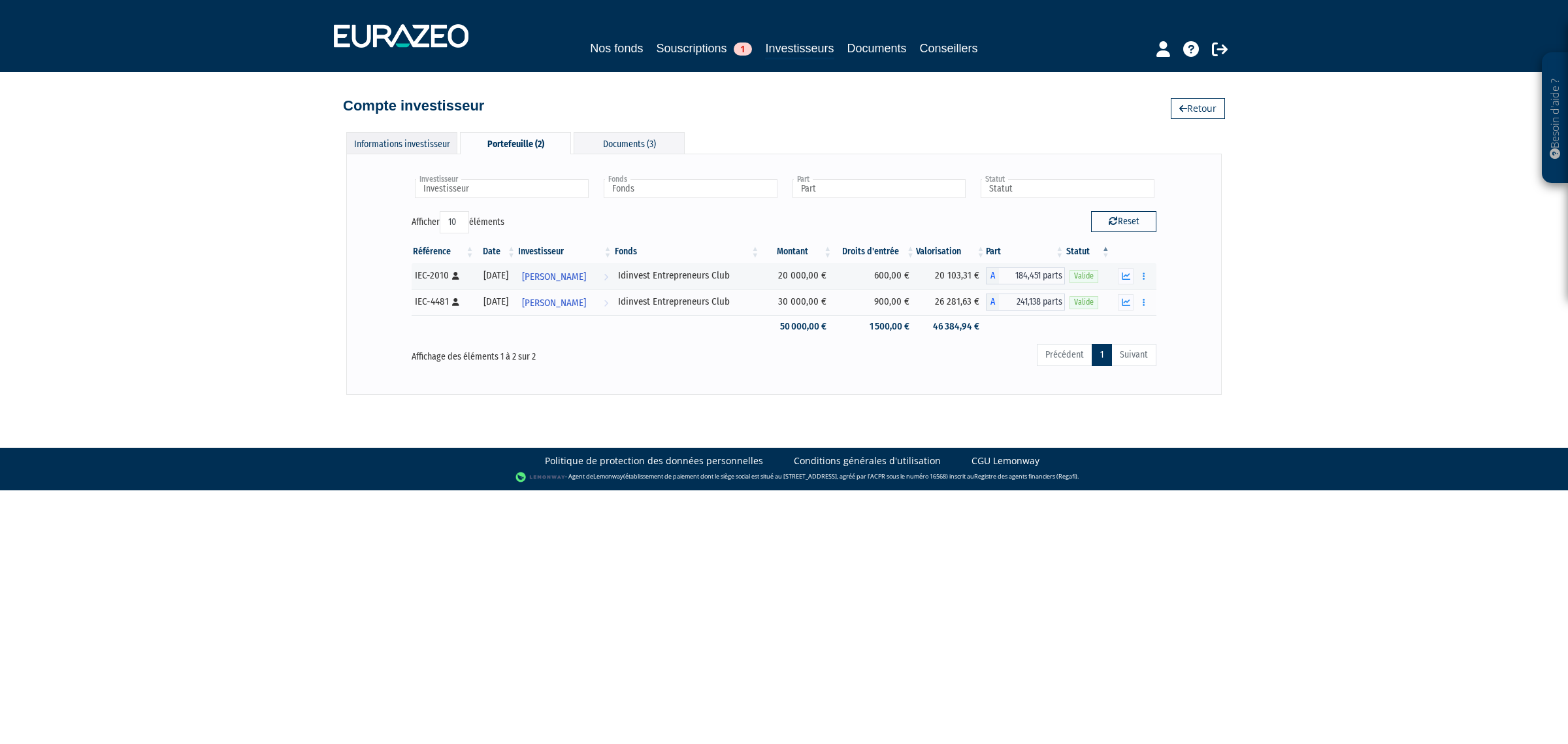
click at [399, 151] on div "Informations investisseur" at bounding box center [402, 143] width 111 height 22
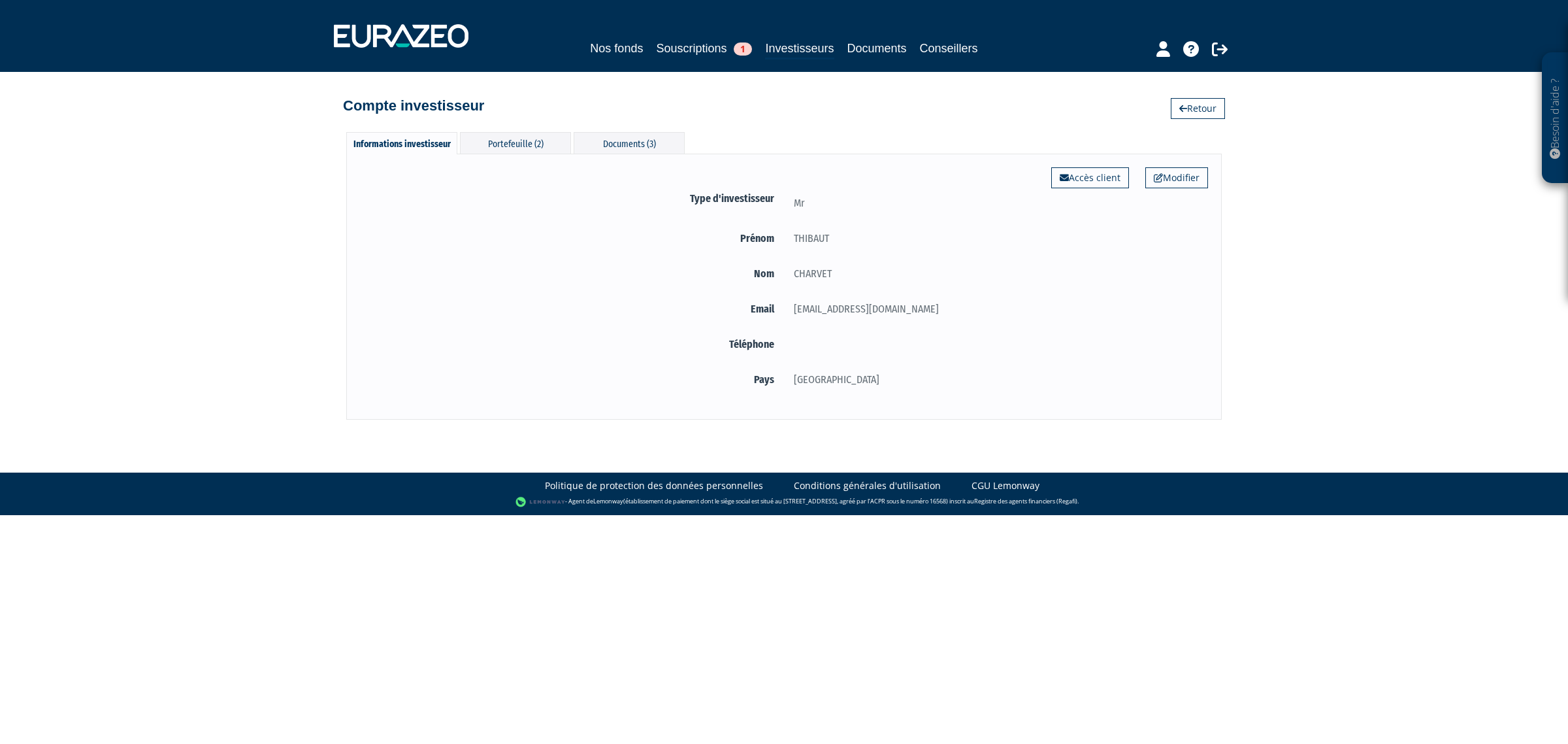
click at [1194, 121] on div "Besoin d'aide ? × J'ai besoin d'aide Si vous avez une question à propos du fonc…" at bounding box center [784, 210] width 1568 height 420
click at [1195, 109] on link "Retour" at bounding box center [1198, 108] width 55 height 21
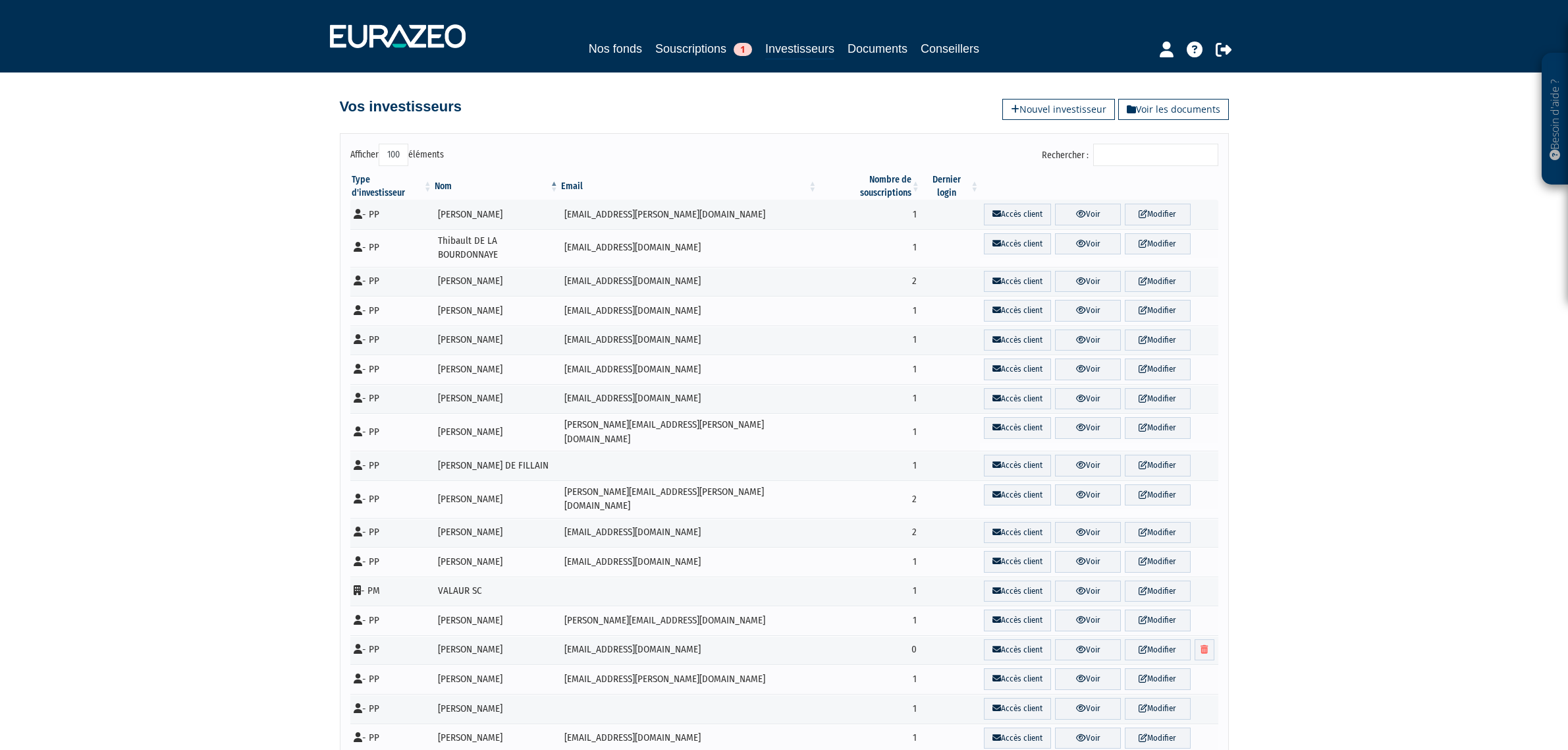
select select "100"
click at [602, 50] on link "Nos fonds" at bounding box center [615, 49] width 53 height 19
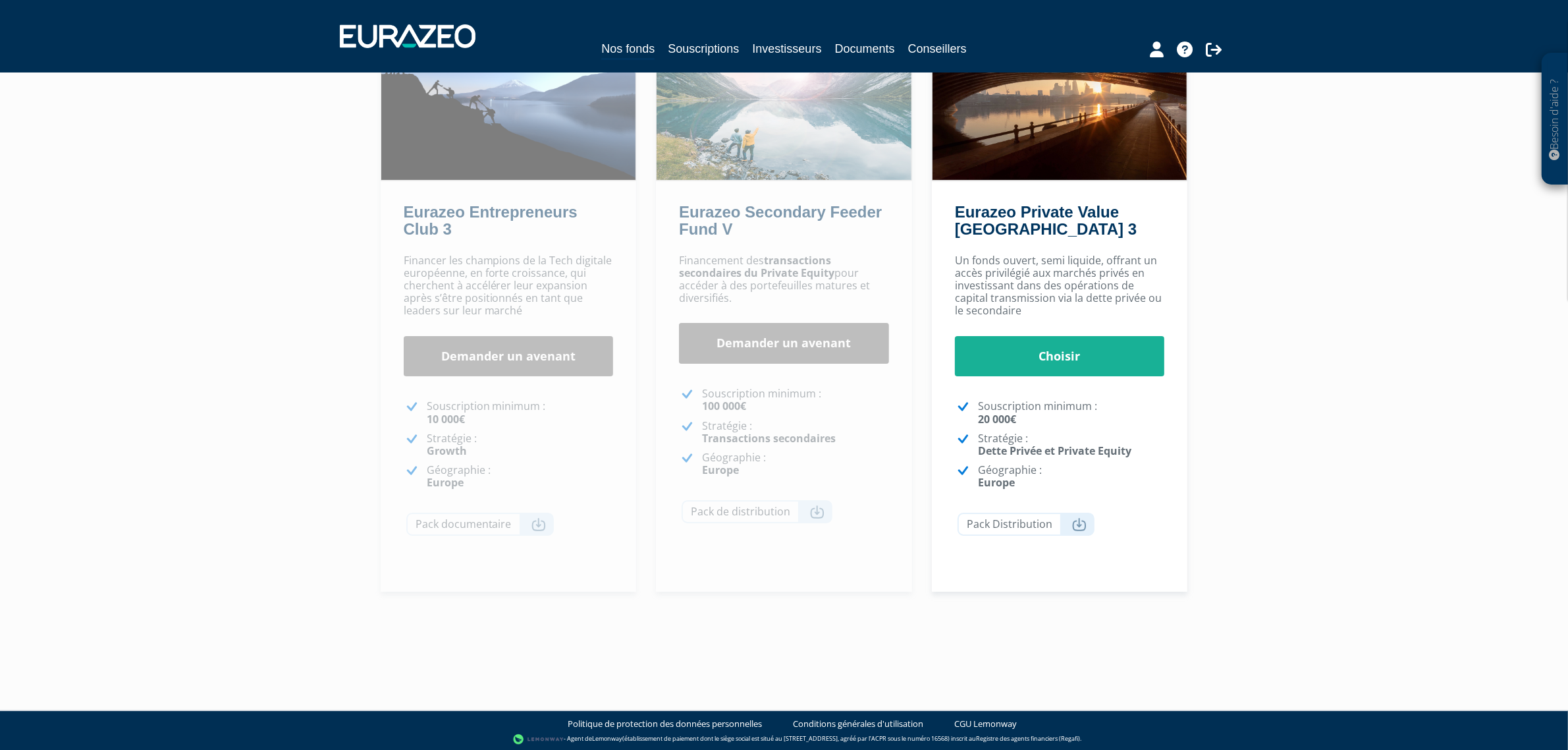
scroll to position [152, 0]
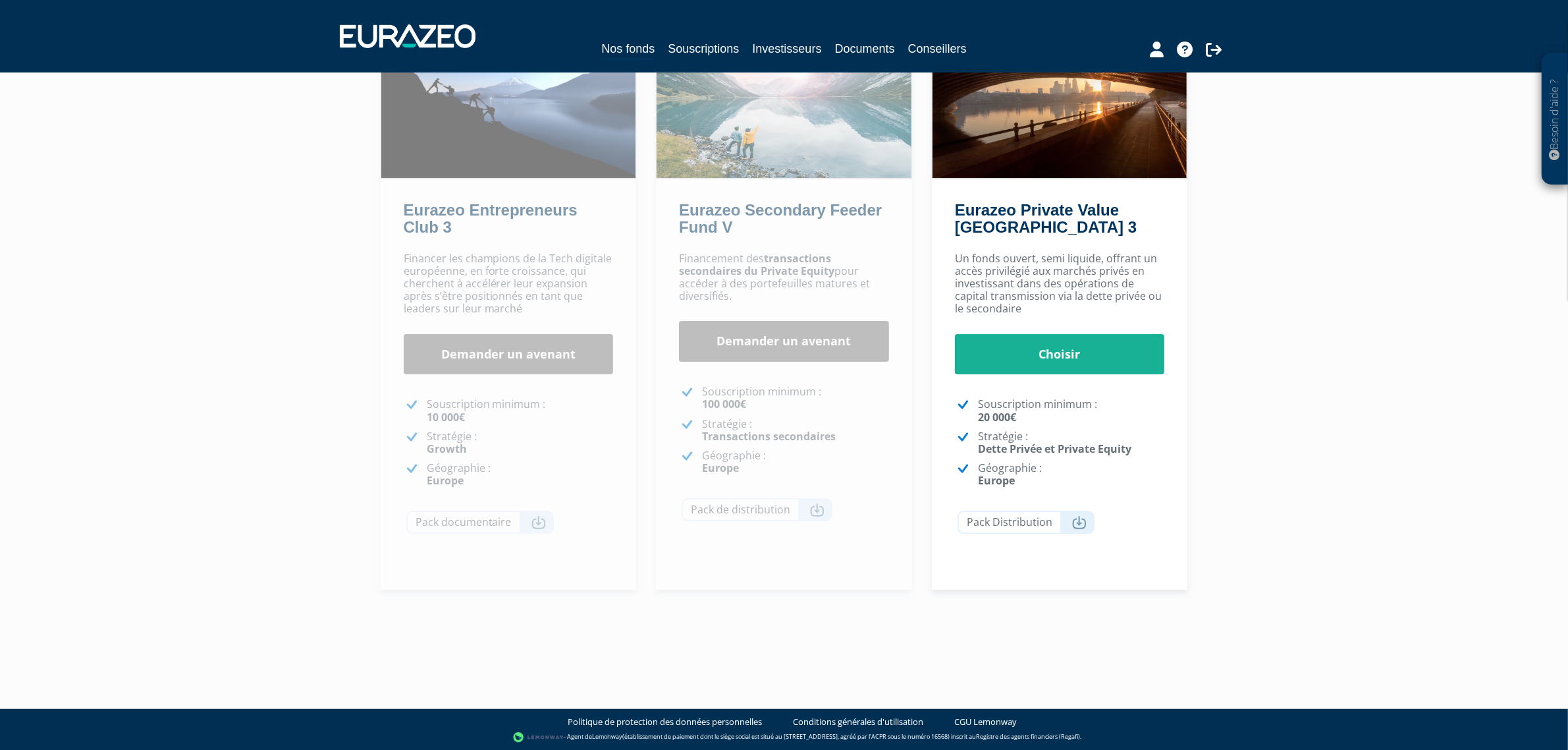
click at [1108, 439] on p "Stratégie : Dette Privée et Private Equity" at bounding box center [1072, 442] width 187 height 25
click at [1098, 354] on link "Choisir" at bounding box center [1059, 354] width 210 height 41
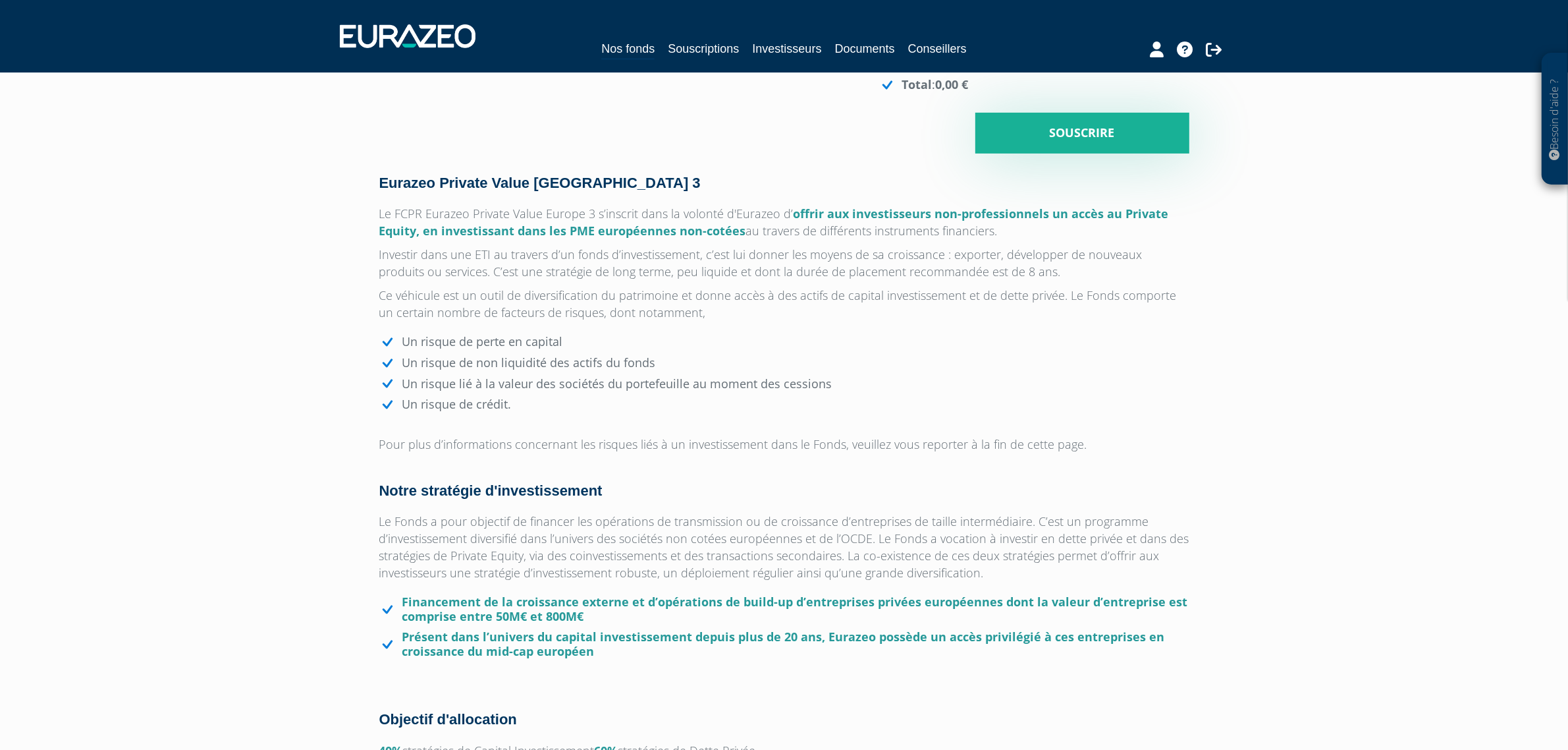
scroll to position [576, 0]
